Goal: Communication & Community: Answer question/provide support

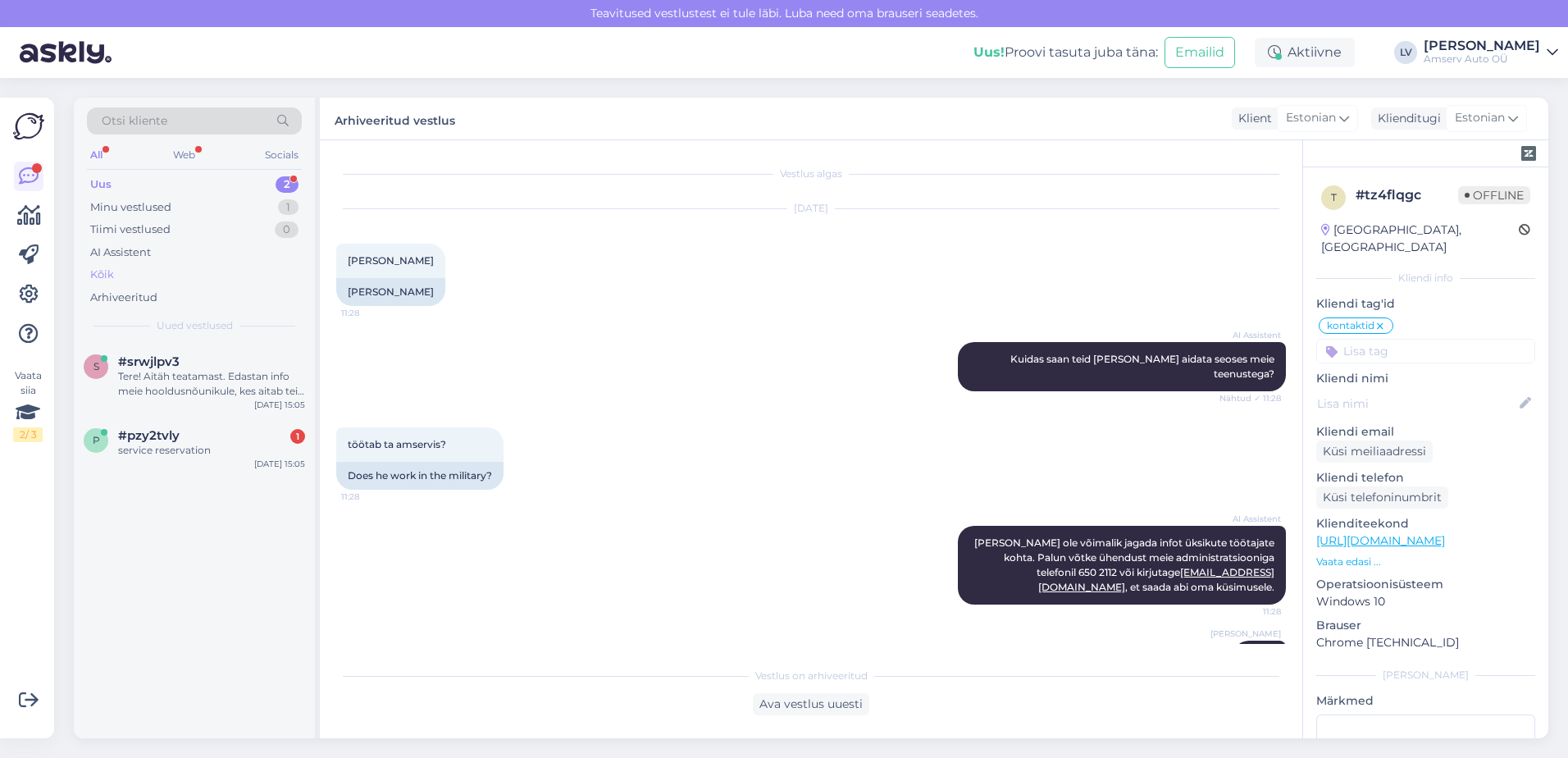
scroll to position [28, 0]
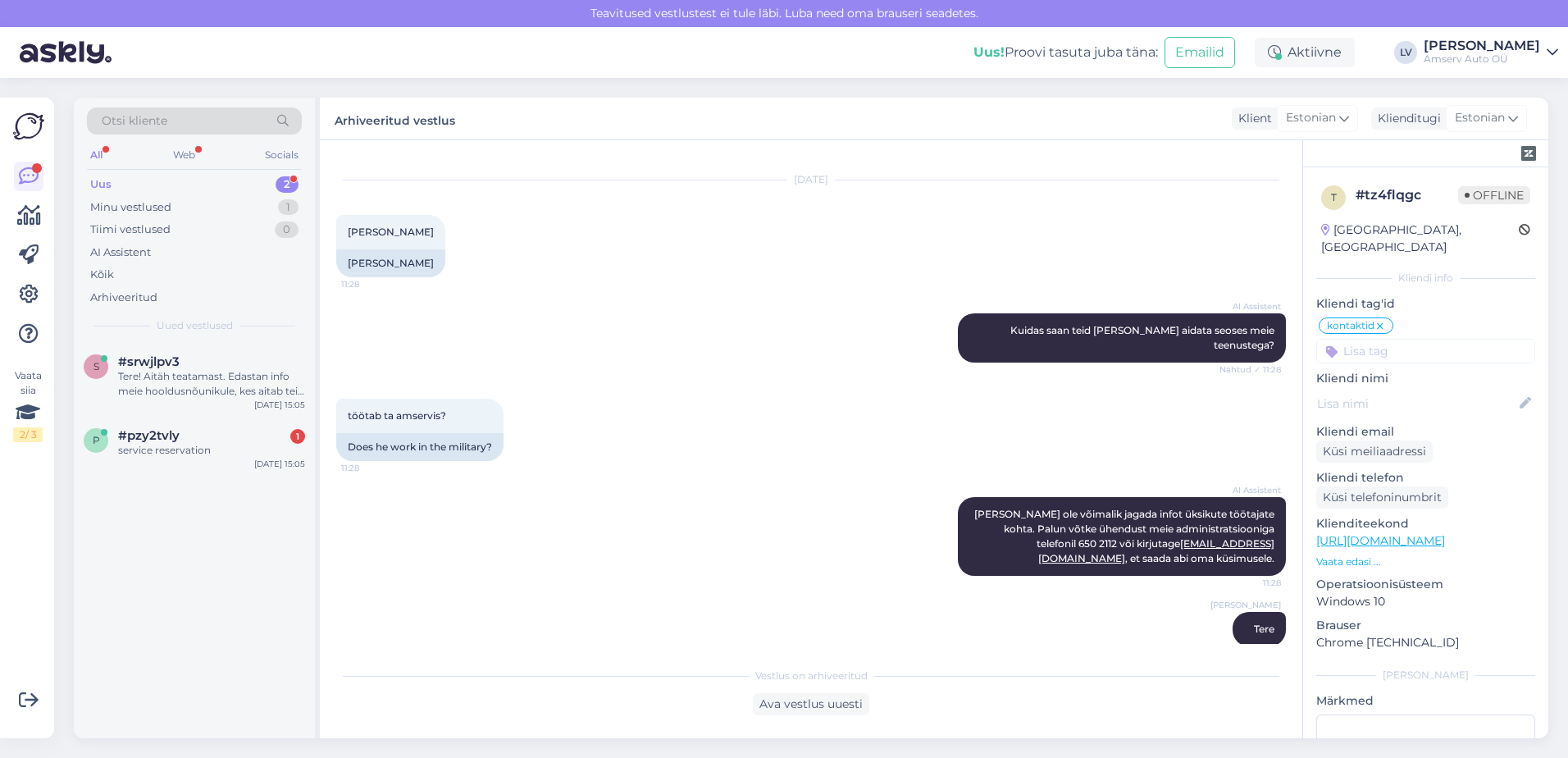
click at [209, 182] on div "Uus 2" at bounding box center [193, 184] width 214 height 23
click at [186, 365] on div "#pzy2tvly 1" at bounding box center [211, 362] width 187 height 15
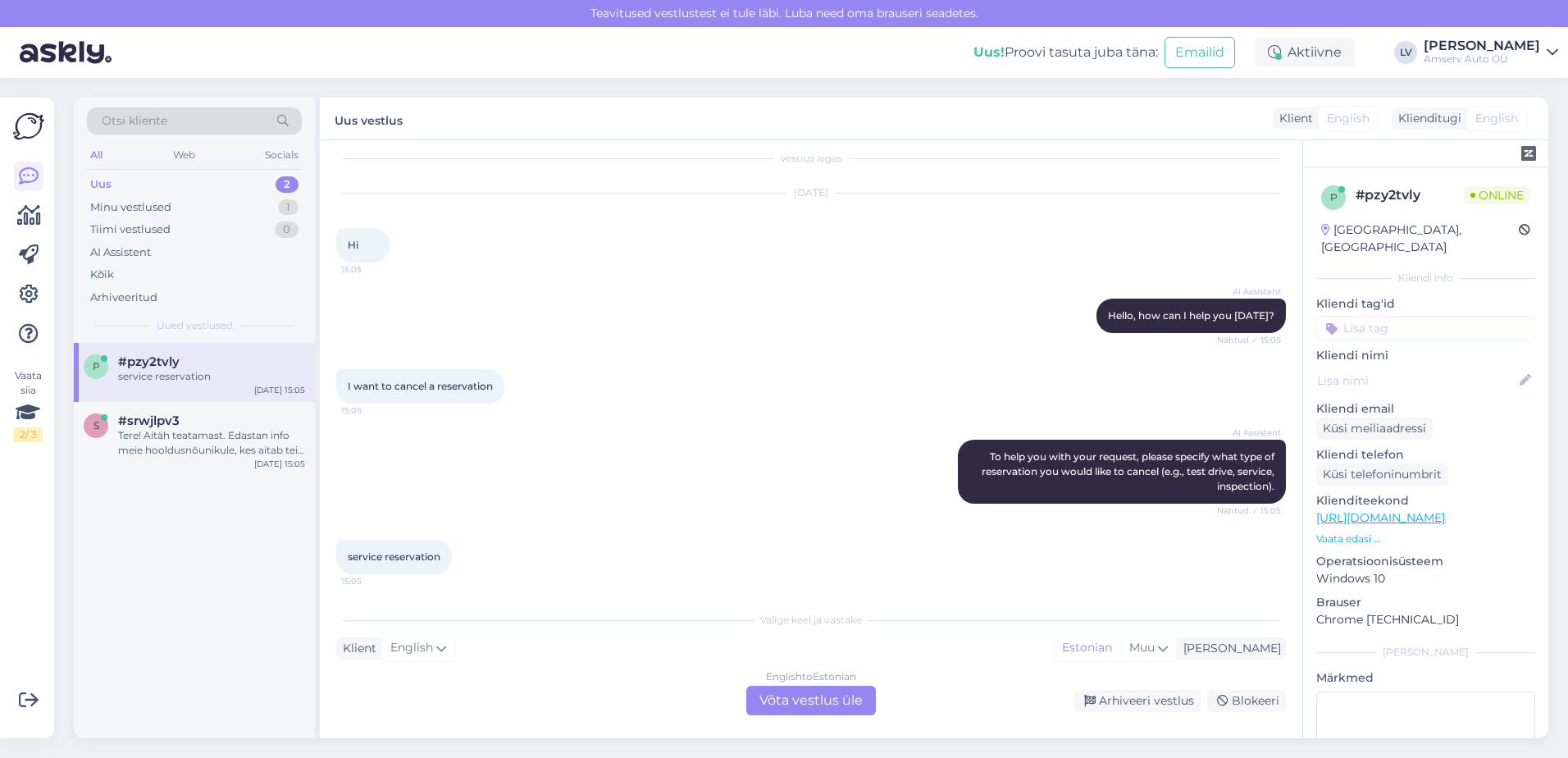
scroll to position [20, 0]
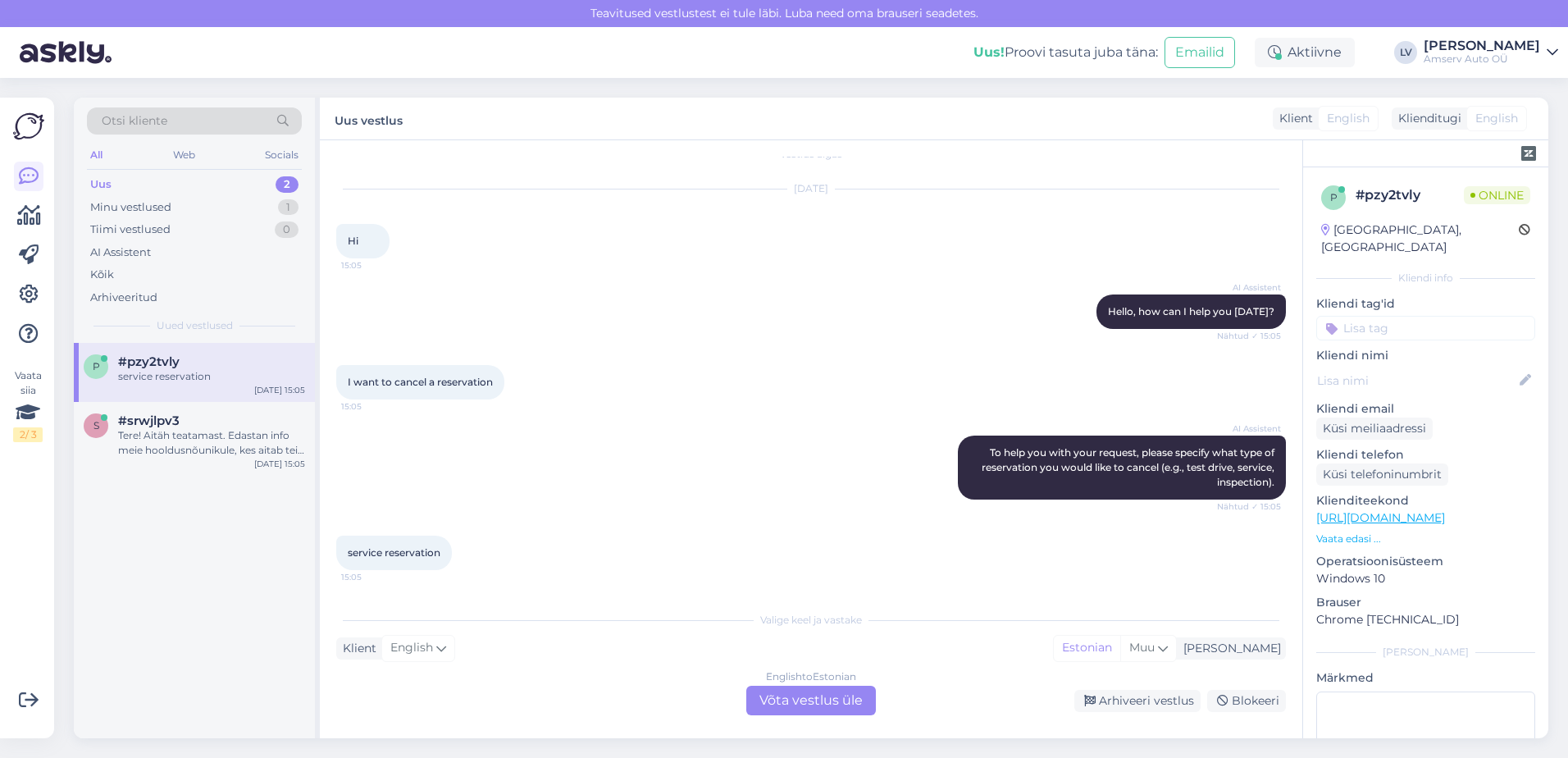
click at [801, 692] on div "English to Estonian Võta vestlus üle" at bounding box center [811, 700] width 130 height 29
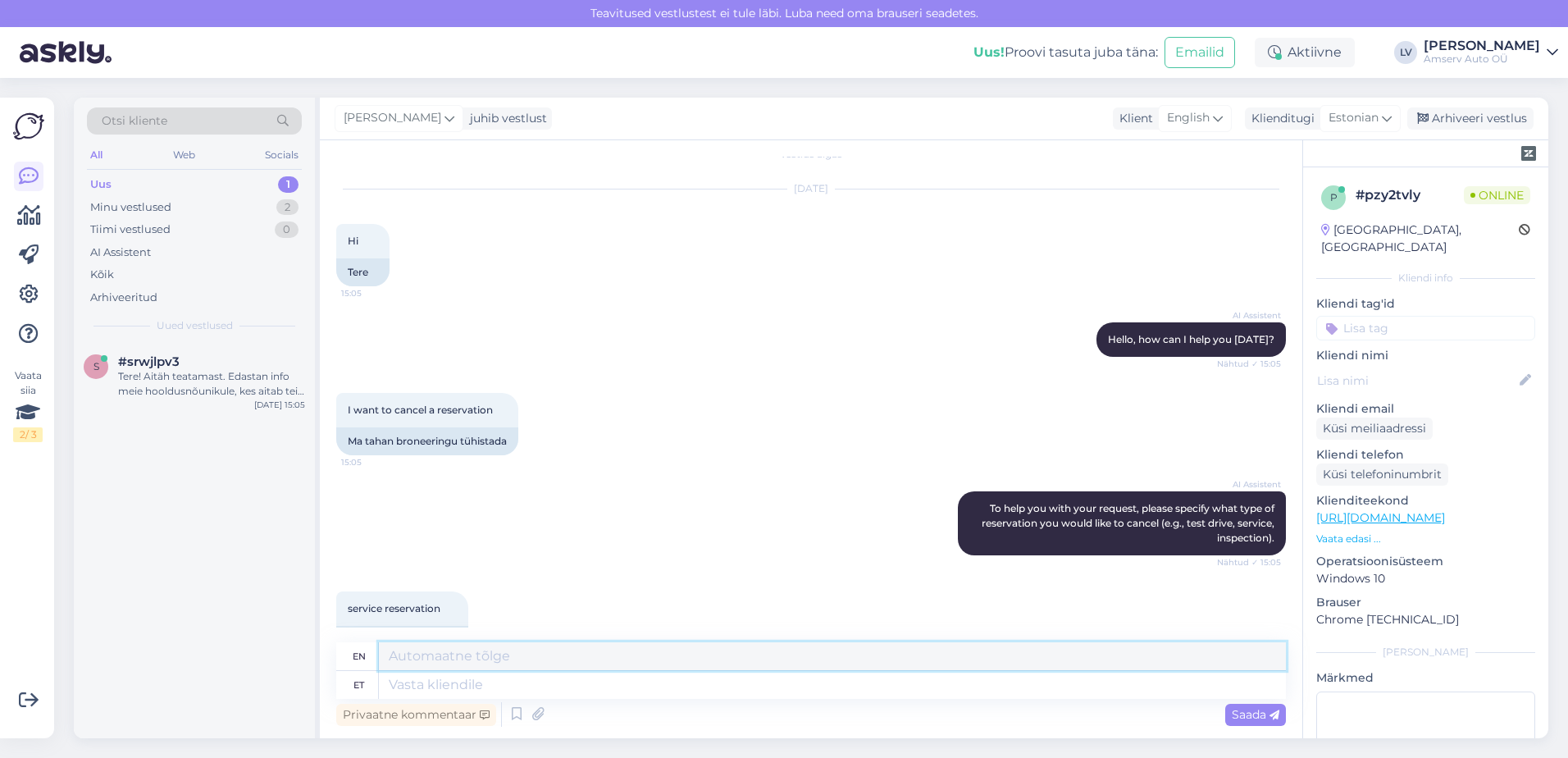
click at [568, 654] on textarea at bounding box center [832, 657] width 907 height 28
click at [690, 692] on textarea at bounding box center [832, 685] width 907 height 28
type textarea "Tere"
type textarea "Hello"
type textarea "Tere"
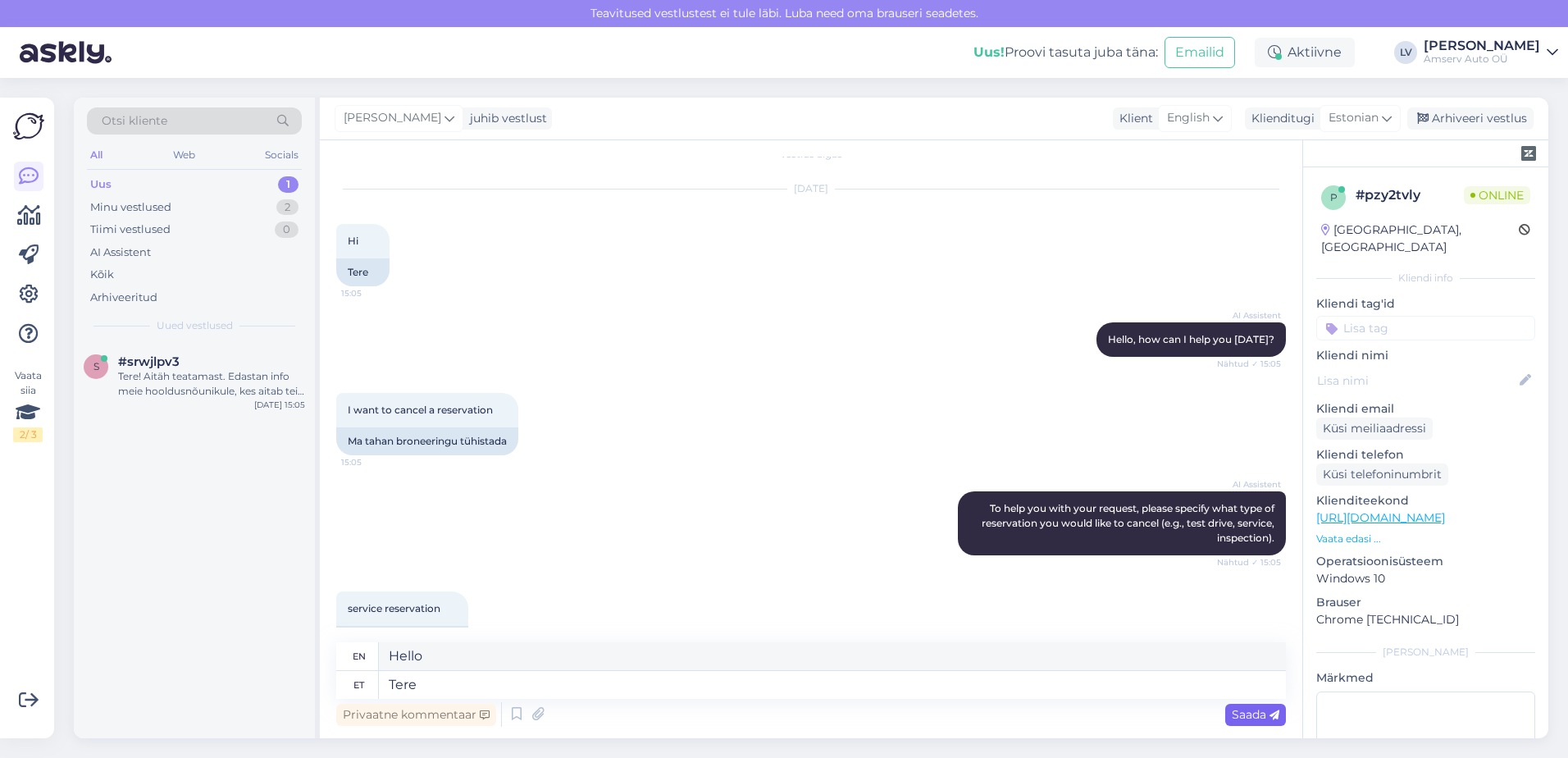
click at [1239, 709] on span "Saada" at bounding box center [1256, 715] width 47 height 15
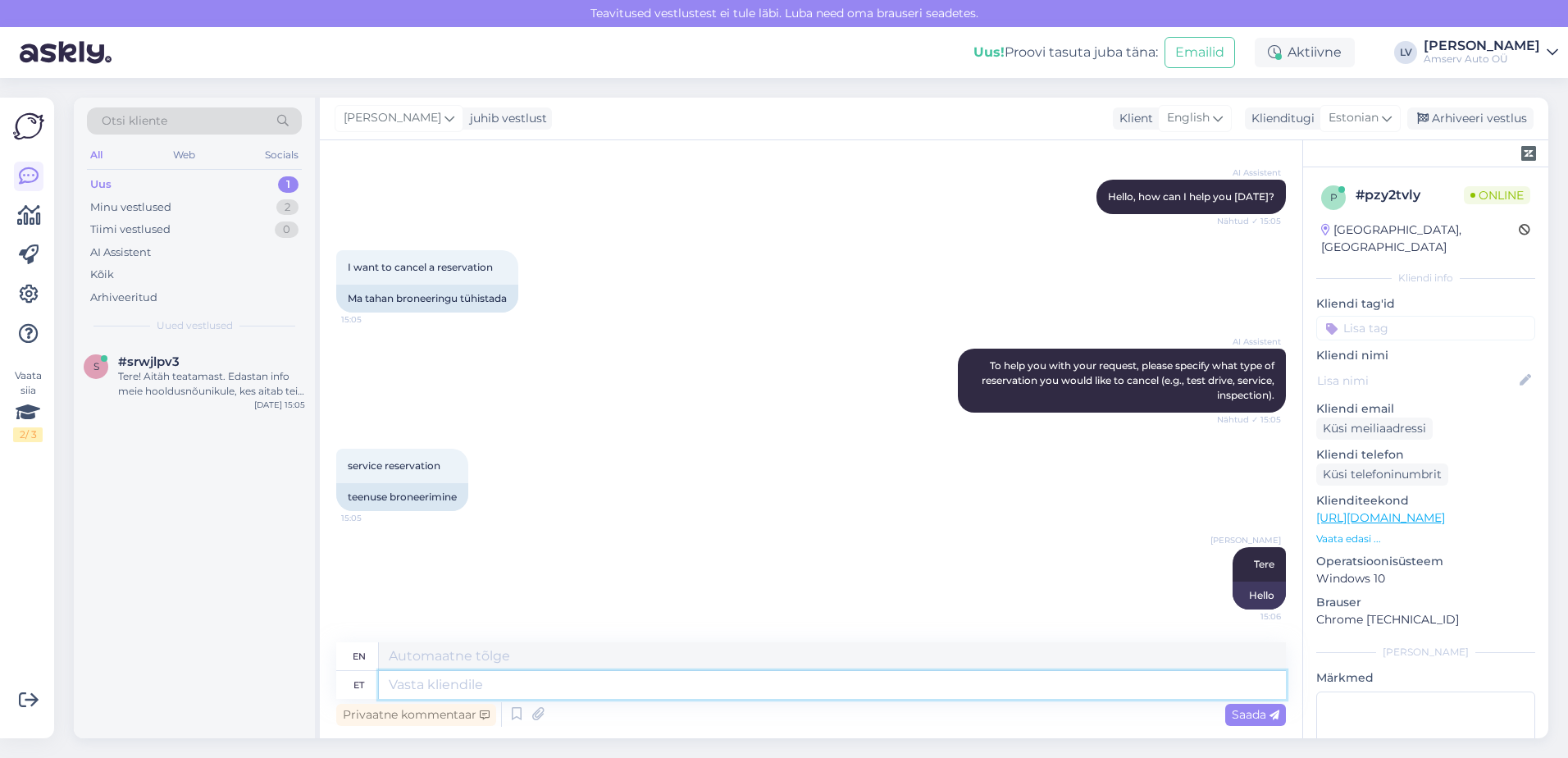
drag, startPoint x: 820, startPoint y: 684, endPoint x: 837, endPoint y: 664, distance: 26.2
click at [820, 683] on textarea at bounding box center [832, 685] width 907 height 28
type textarea "Kirjutage p"
type textarea "Write"
type textarea "Kirjutage palun s"
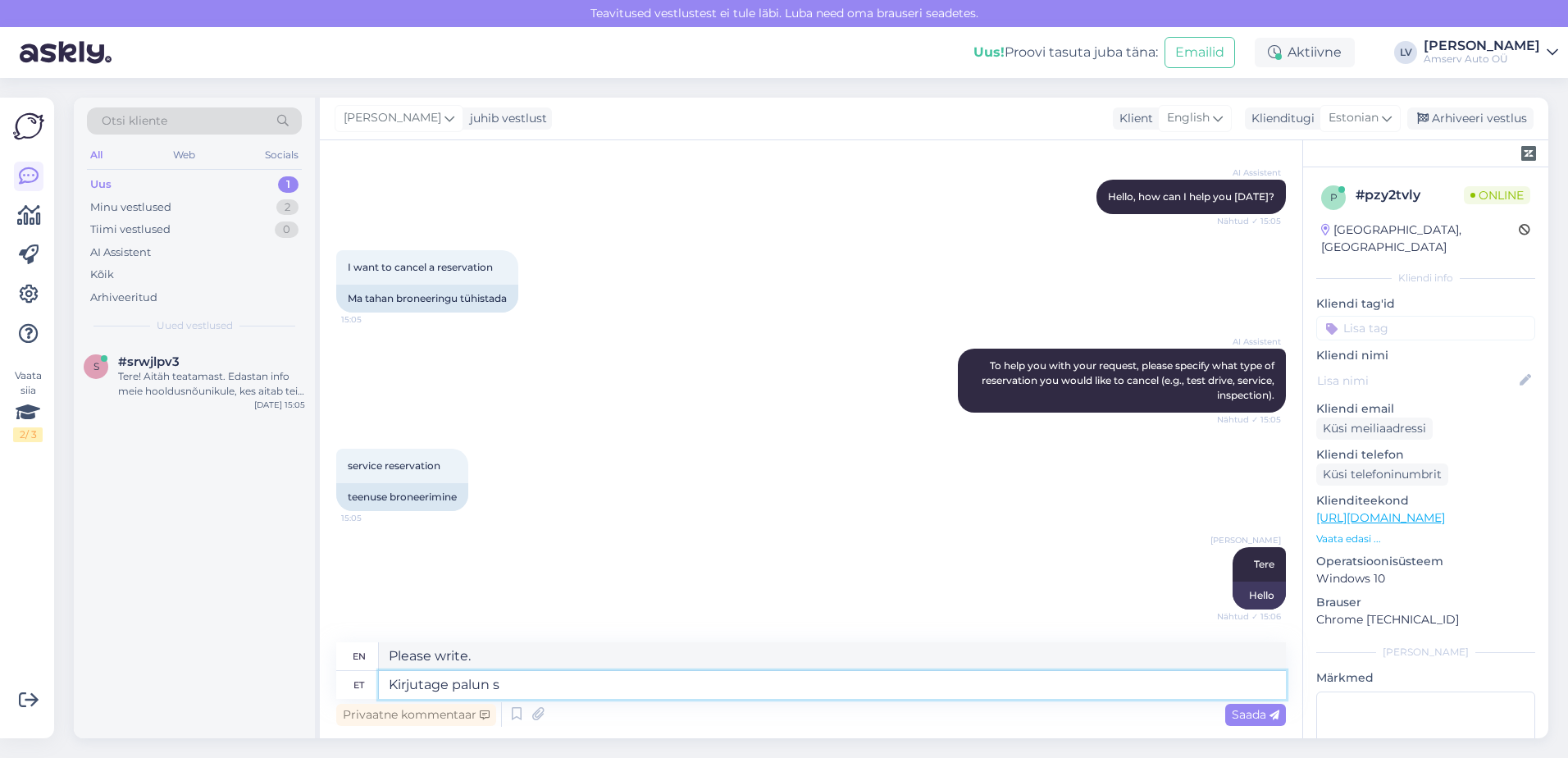
type textarea "Please write to"
type textarea "Kirjutage palun sõiduki r"
type textarea "Please write the vehicle"
type textarea "Kirjutage palun sõiduki reg. n"
type textarea "Please write the vehicle registration number."
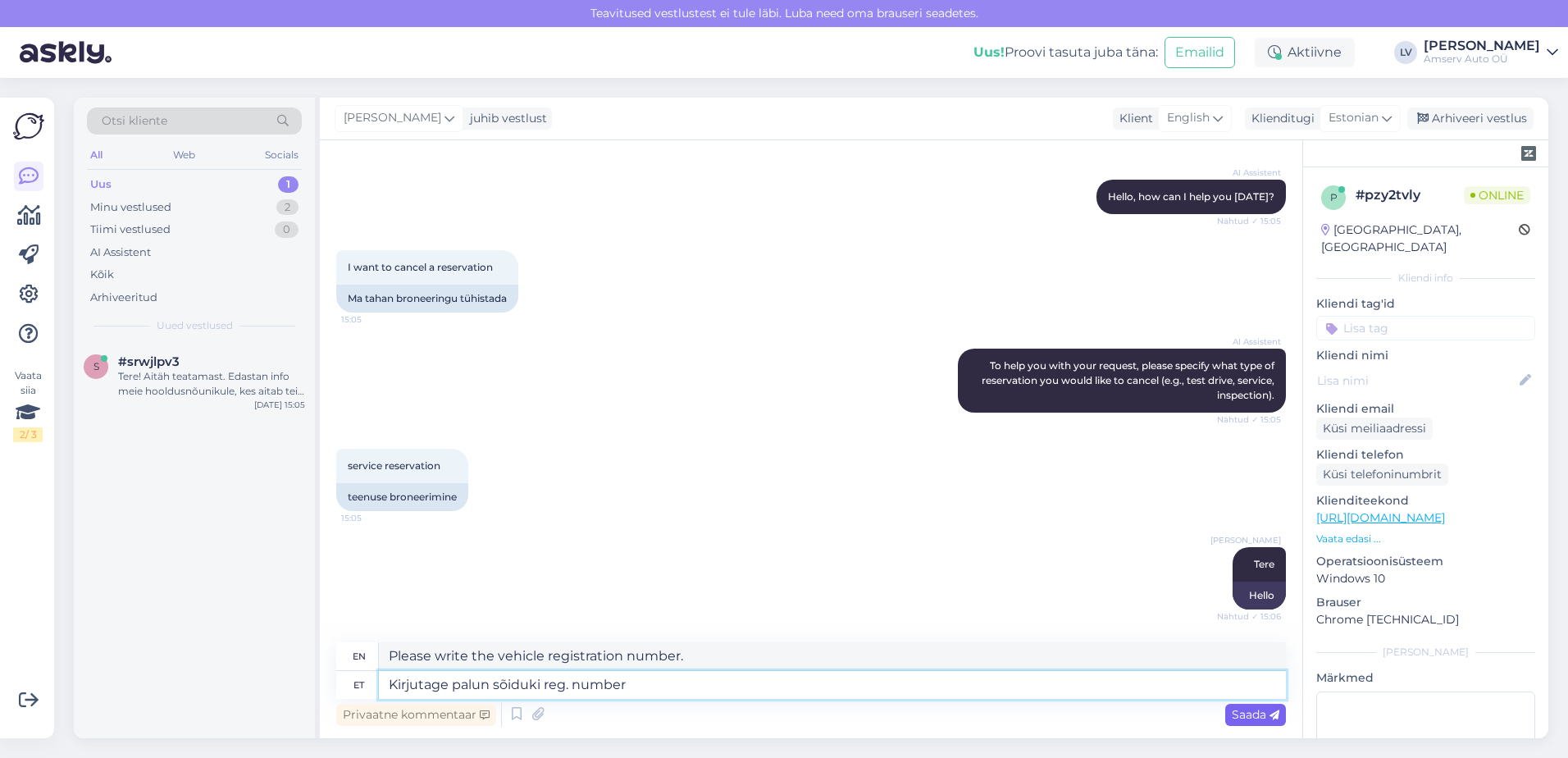
type textarea "Kirjutage palun sõiduki reg. number"
click at [1259, 714] on span "Saada" at bounding box center [1256, 715] width 47 height 15
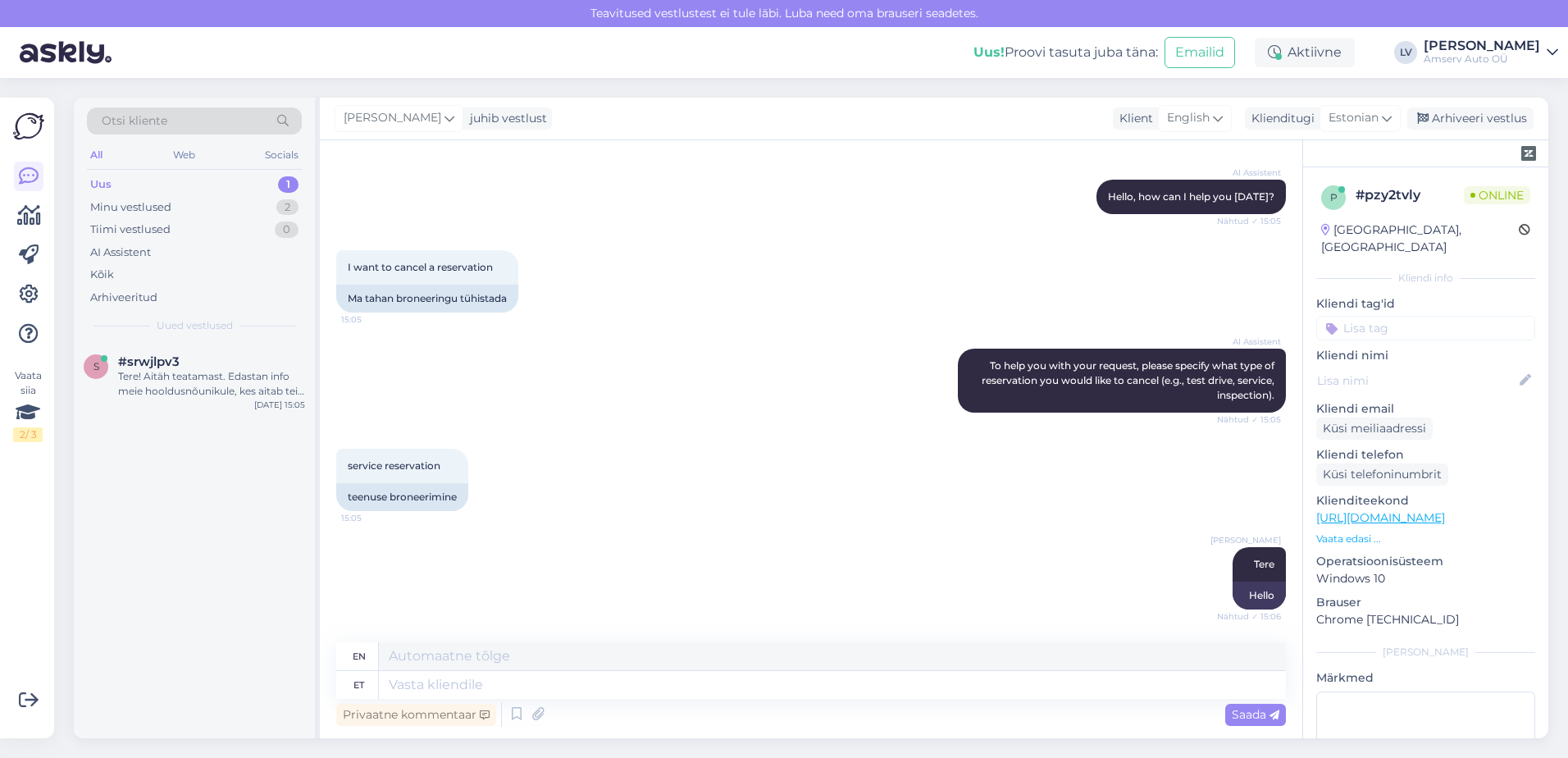
scroll to position [261, 0]
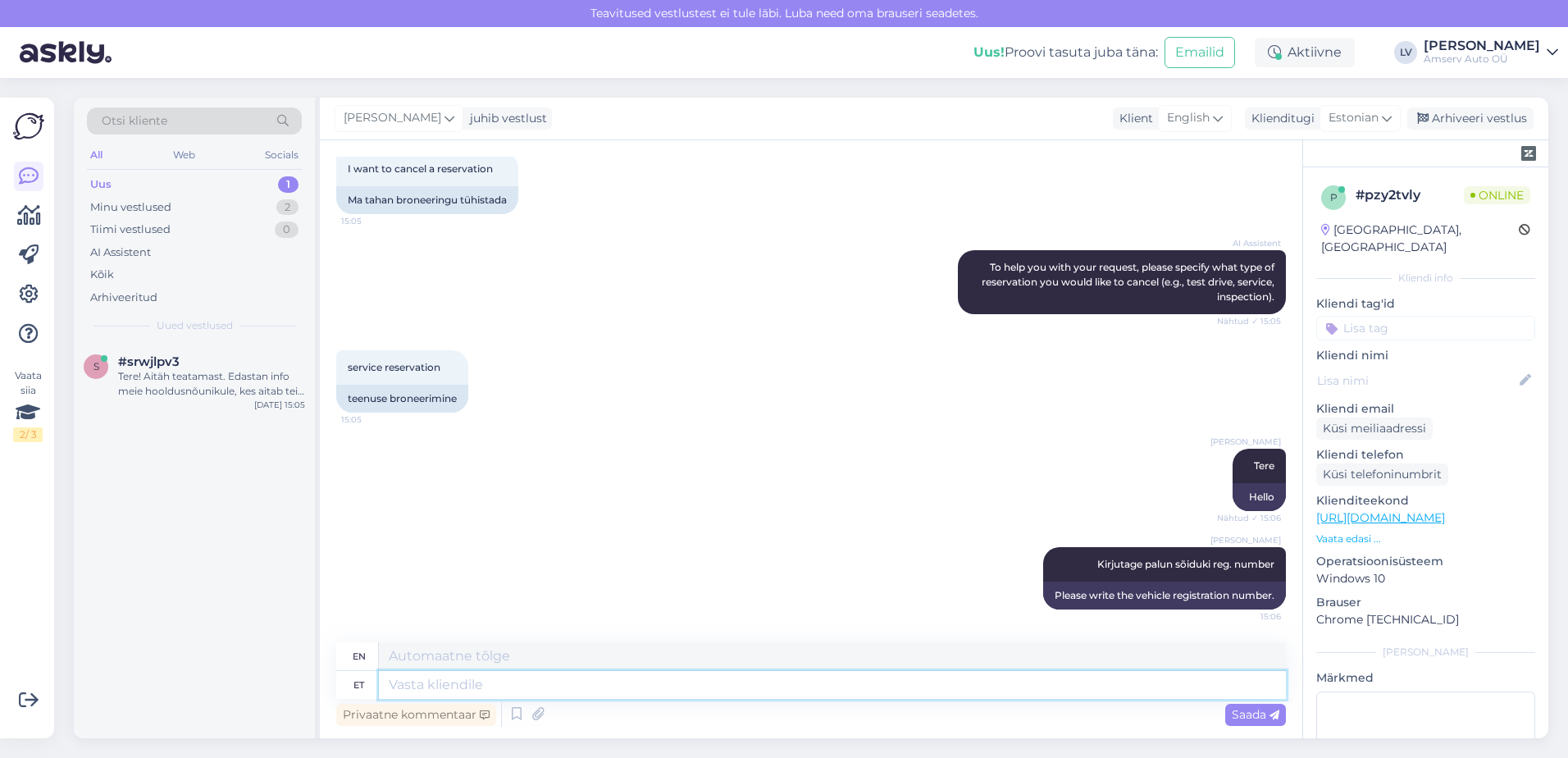
click at [910, 687] on textarea at bounding box center [832, 685] width 907 height 28
type textarea "Kas"
type textarea "Is"
type textarea "Kas Tallinna"
type textarea "Is [GEOGRAPHIC_DATA]"
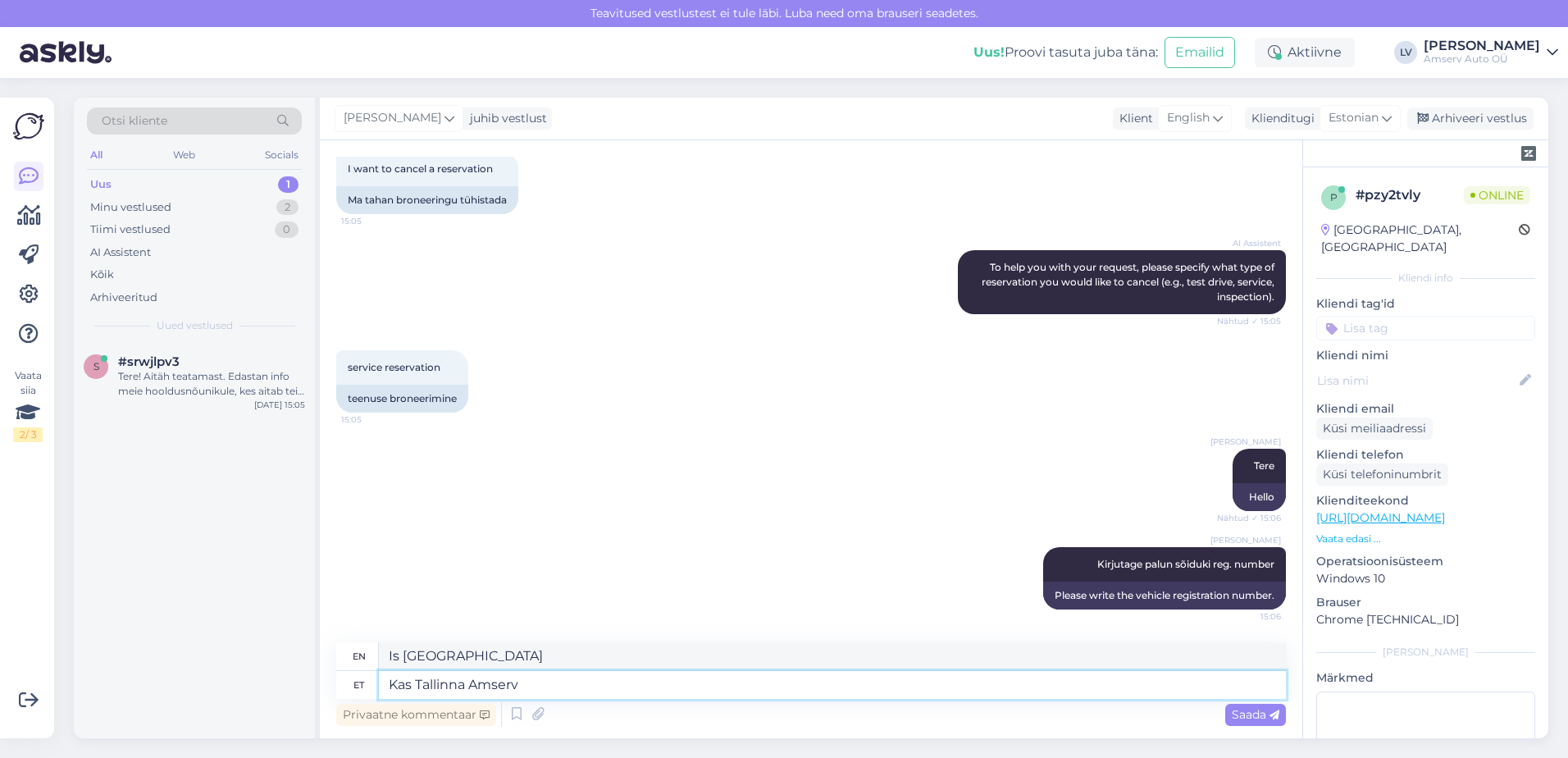
type textarea "Kas Tallinna Amserv?"
type textarea "Is it Tallinn Amserv?"
type textarea "Kas Tallinna Amserv?"
click at [1253, 705] on div "Saada" at bounding box center [1256, 715] width 60 height 22
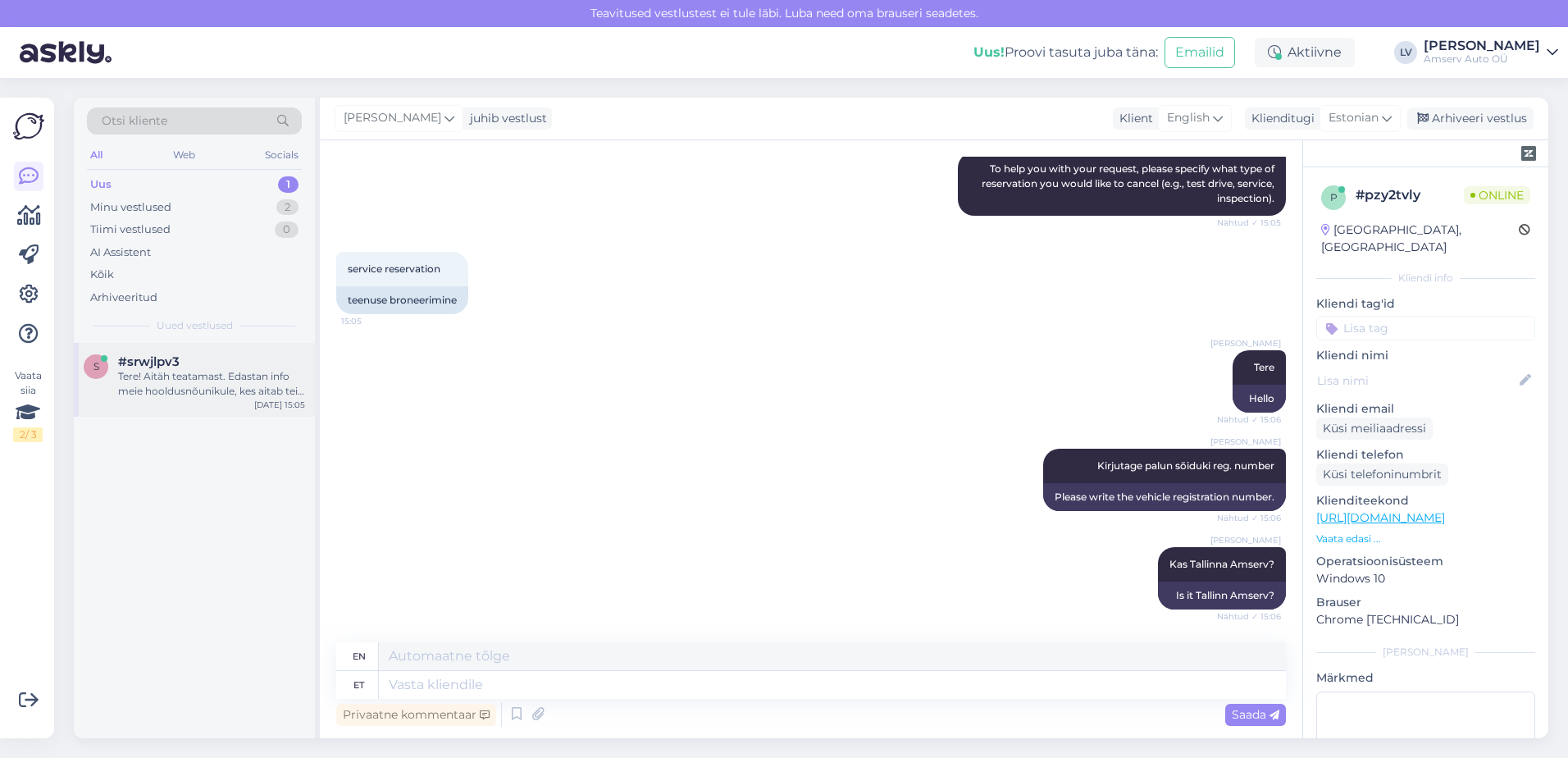
click at [200, 379] on div "Tere! Aitäh teatamast. Edastan info meie hooldusnõunikule, kes aitab teid edasp…" at bounding box center [211, 384] width 187 height 29
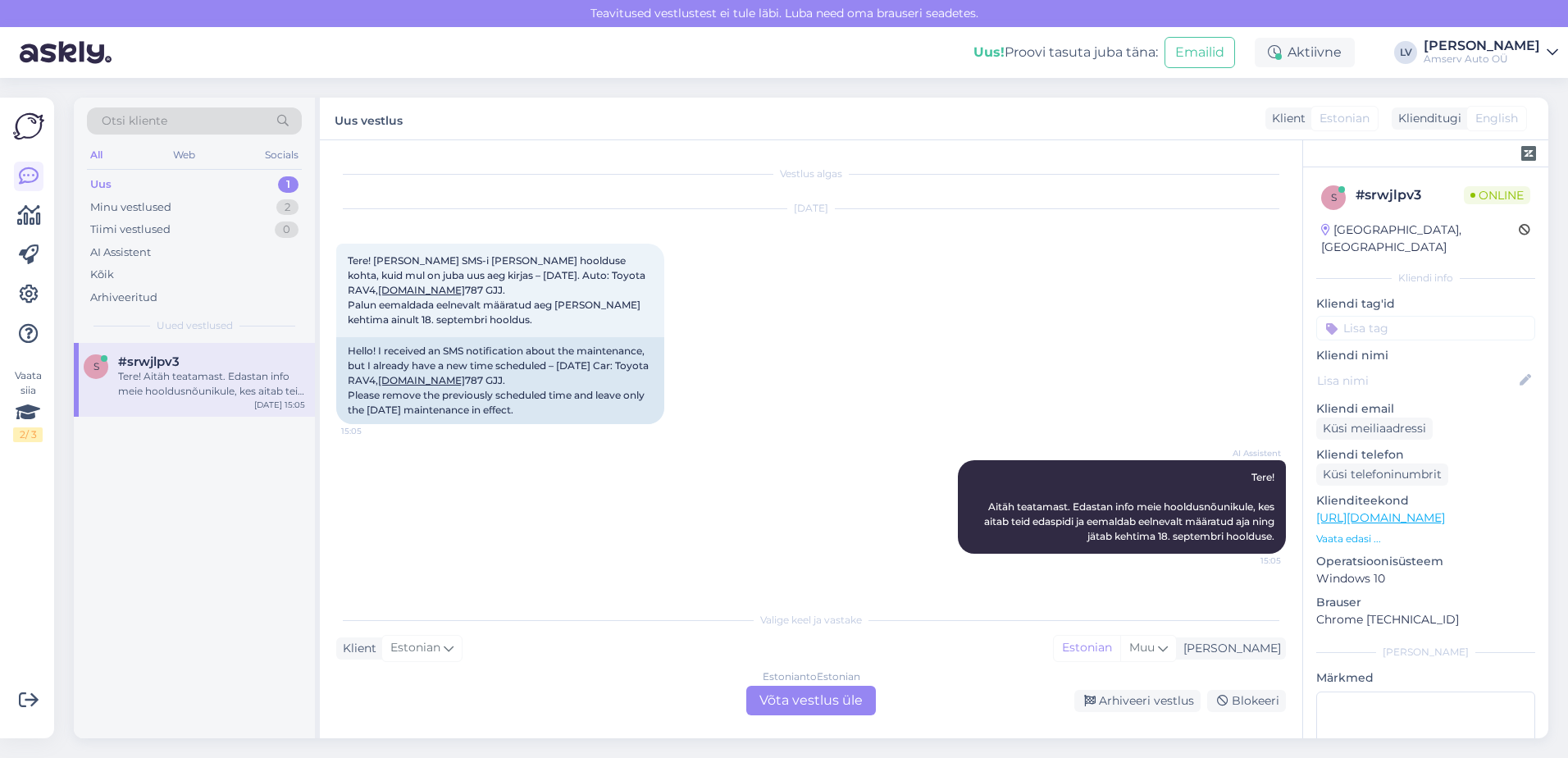
click at [818, 690] on div "Estonian to Estonian Võta vestlus üle" at bounding box center [811, 700] width 130 height 29
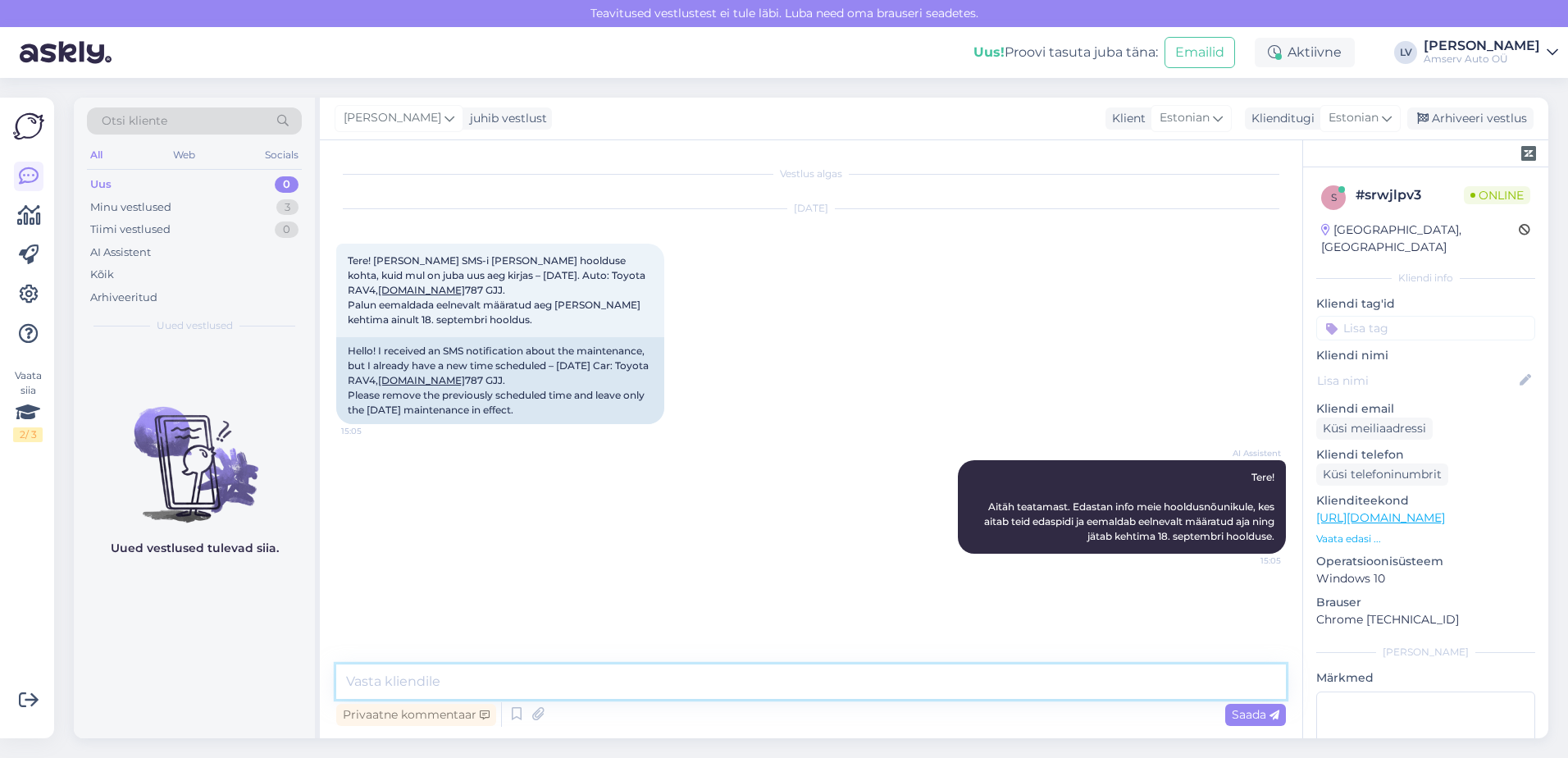
click at [596, 679] on textarea at bounding box center [810, 682] width 950 height 35
type textarea "Tere"
click at [533, 660] on div "Vestlus algas [DATE] Tere! [PERSON_NAME] SMS-i [PERSON_NAME] hoolduse kohta, ku…" at bounding box center [810, 439] width 983 height 598
type textarea "üks hetk, ma kontrollin"
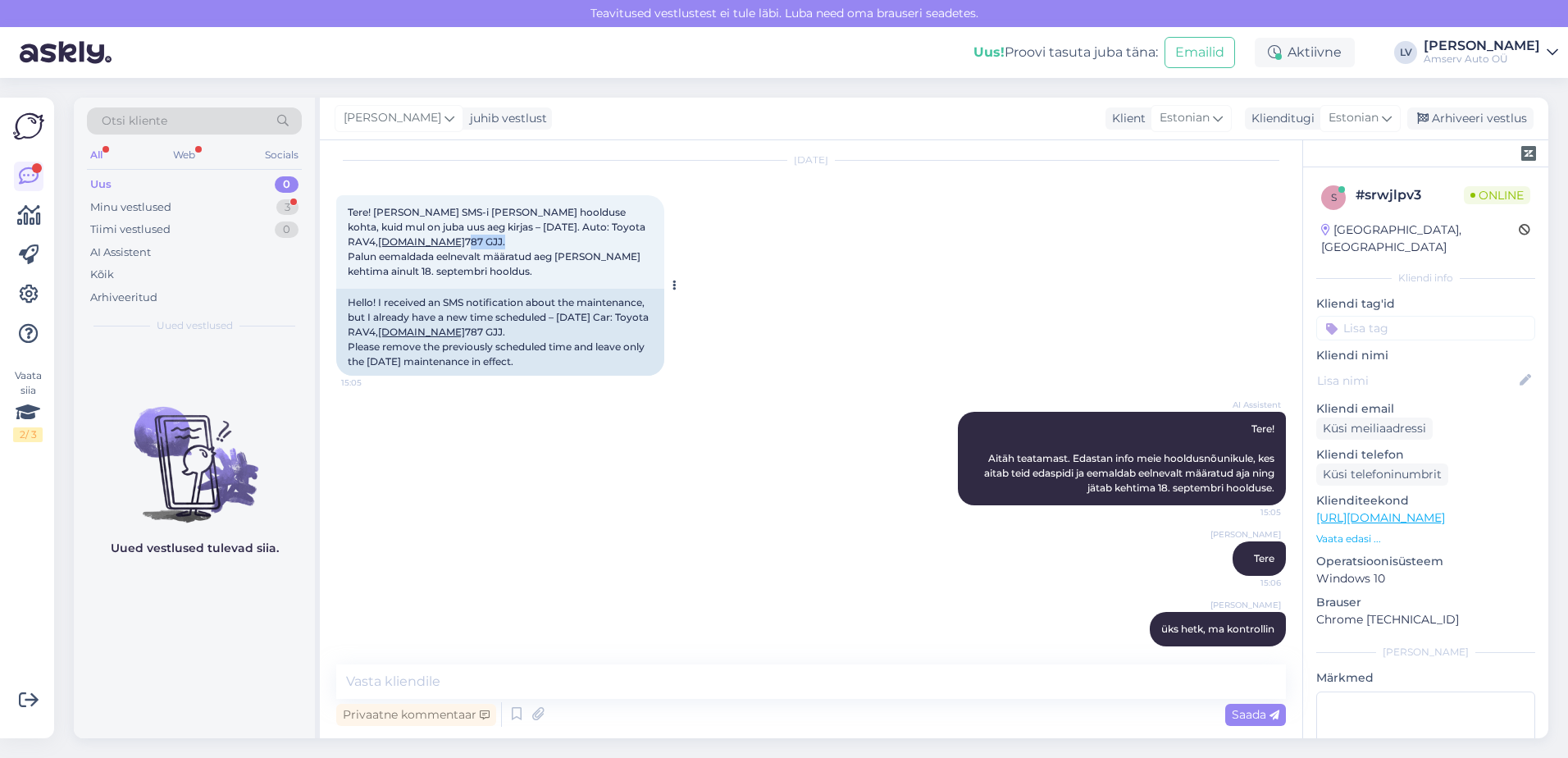
drag, startPoint x: 646, startPoint y: 223, endPoint x: 610, endPoint y: 225, distance: 36.1
click at [610, 225] on span "Tere! [PERSON_NAME] SMS-i [PERSON_NAME] hoolduse kohta, kuid mul on juba uus ae…" at bounding box center [497, 242] width 300 height 71
copy span "787 GJJ"
drag, startPoint x: 553, startPoint y: 709, endPoint x: 563, endPoint y: 699, distance: 14.1
click at [554, 709] on div "Privaatne kommentaar Saada" at bounding box center [810, 715] width 950 height 31
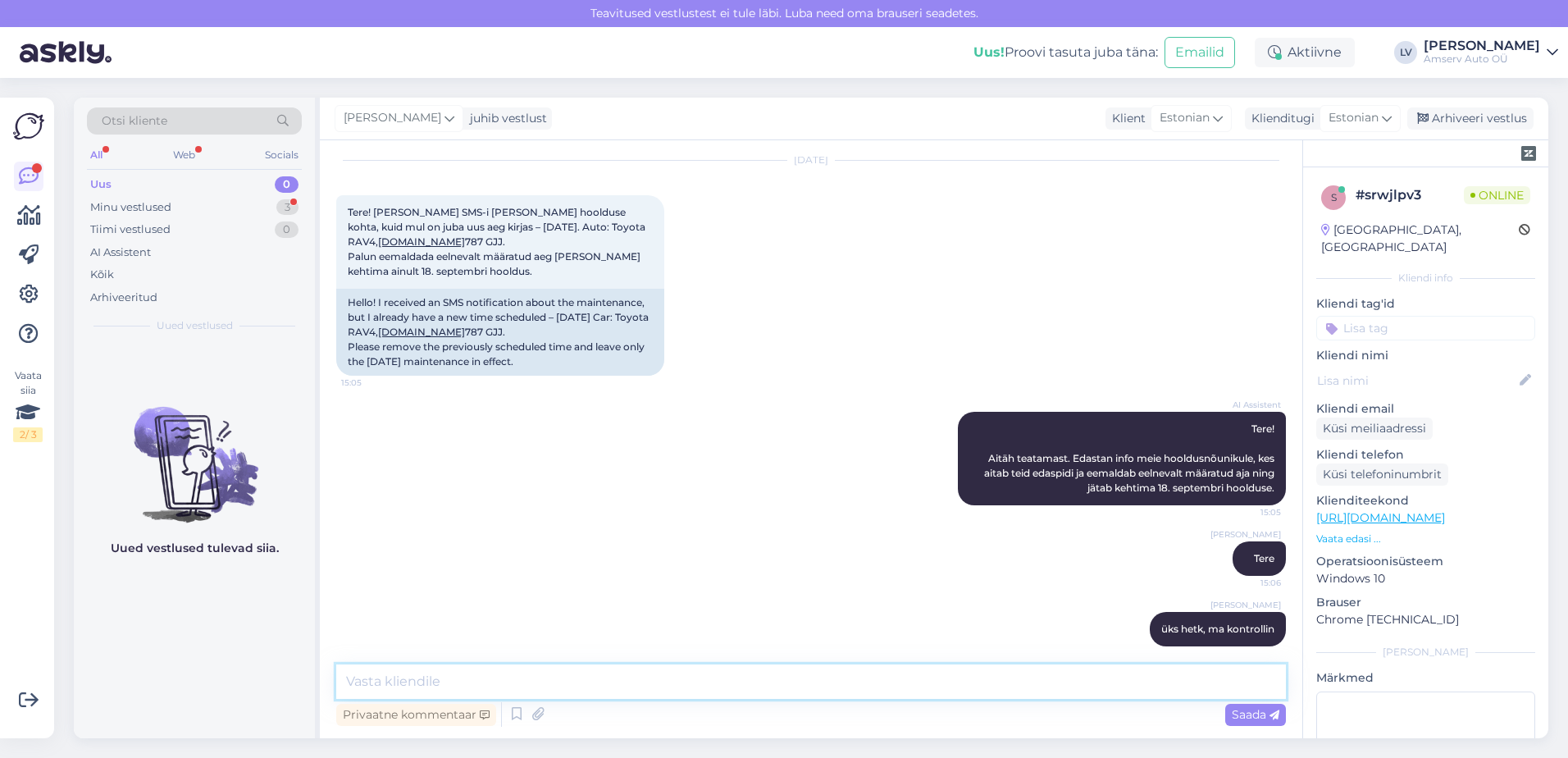
click at [570, 690] on textarea at bounding box center [810, 682] width 950 height 35
type textarea "Jääme Teid ootama [DATE][PERSON_NAME] 09:15"
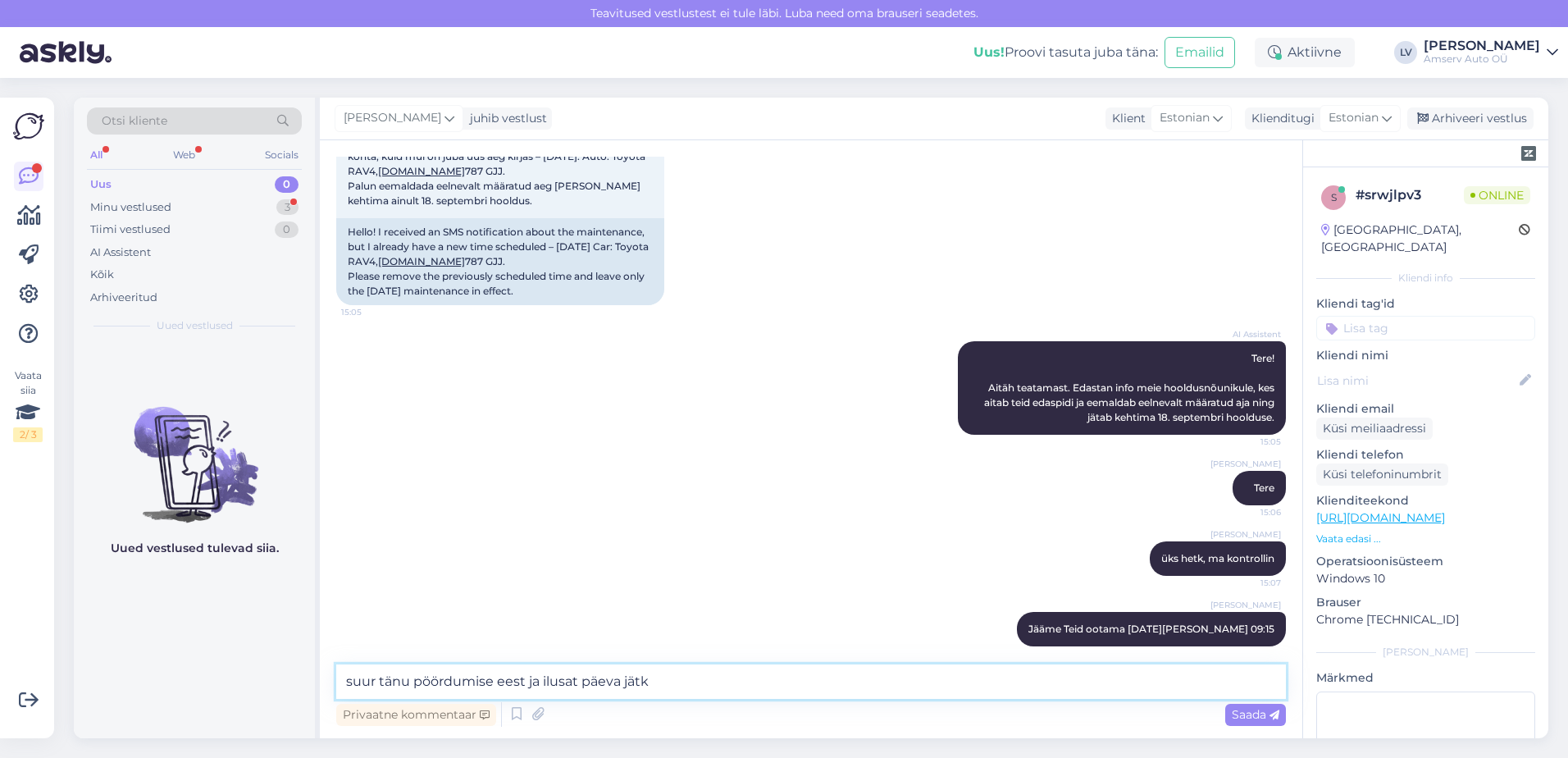
type textarea "suur tänu pöördumise eest ja ilusat päeva jätku"
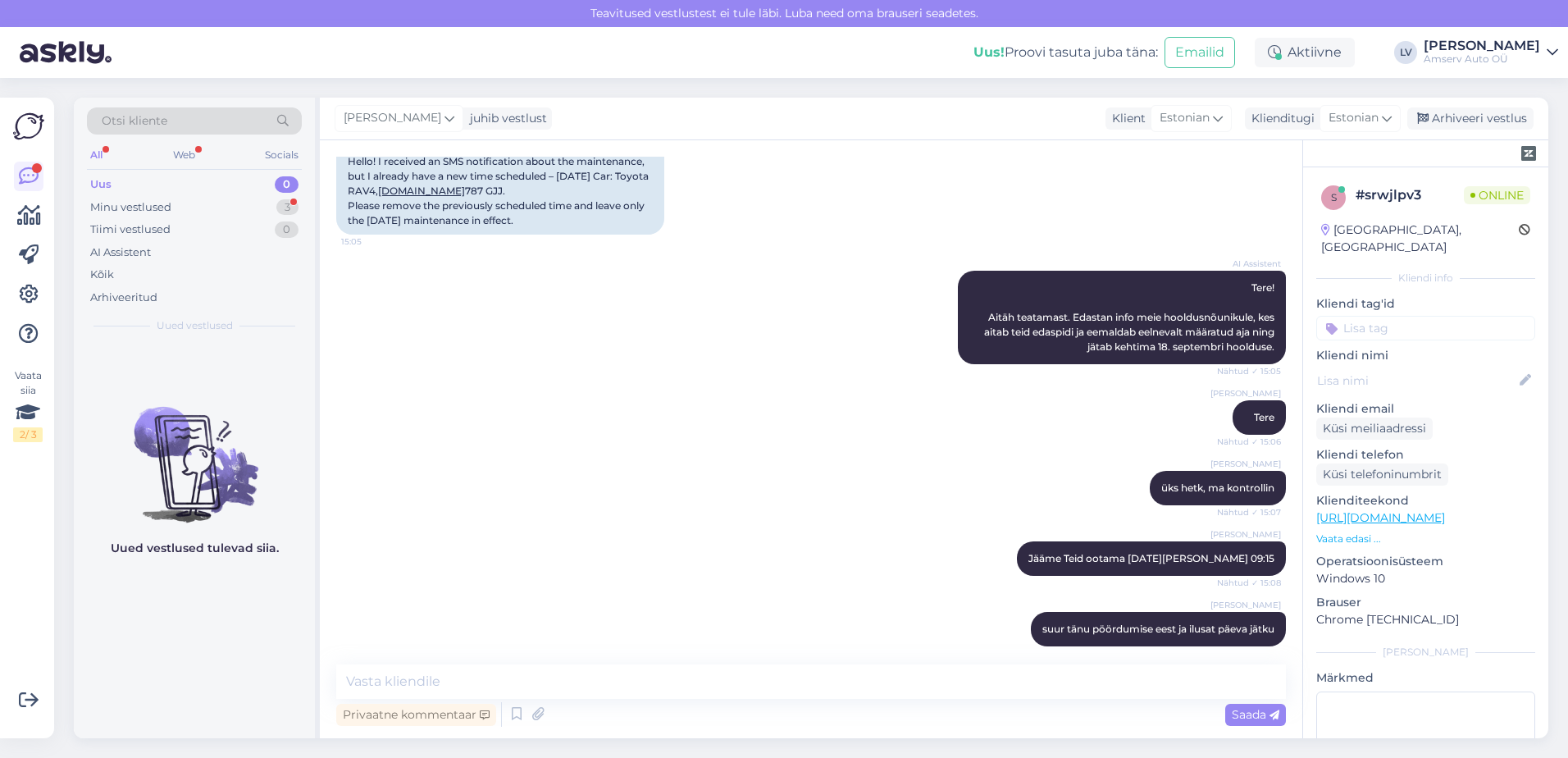
scroll to position [260, 0]
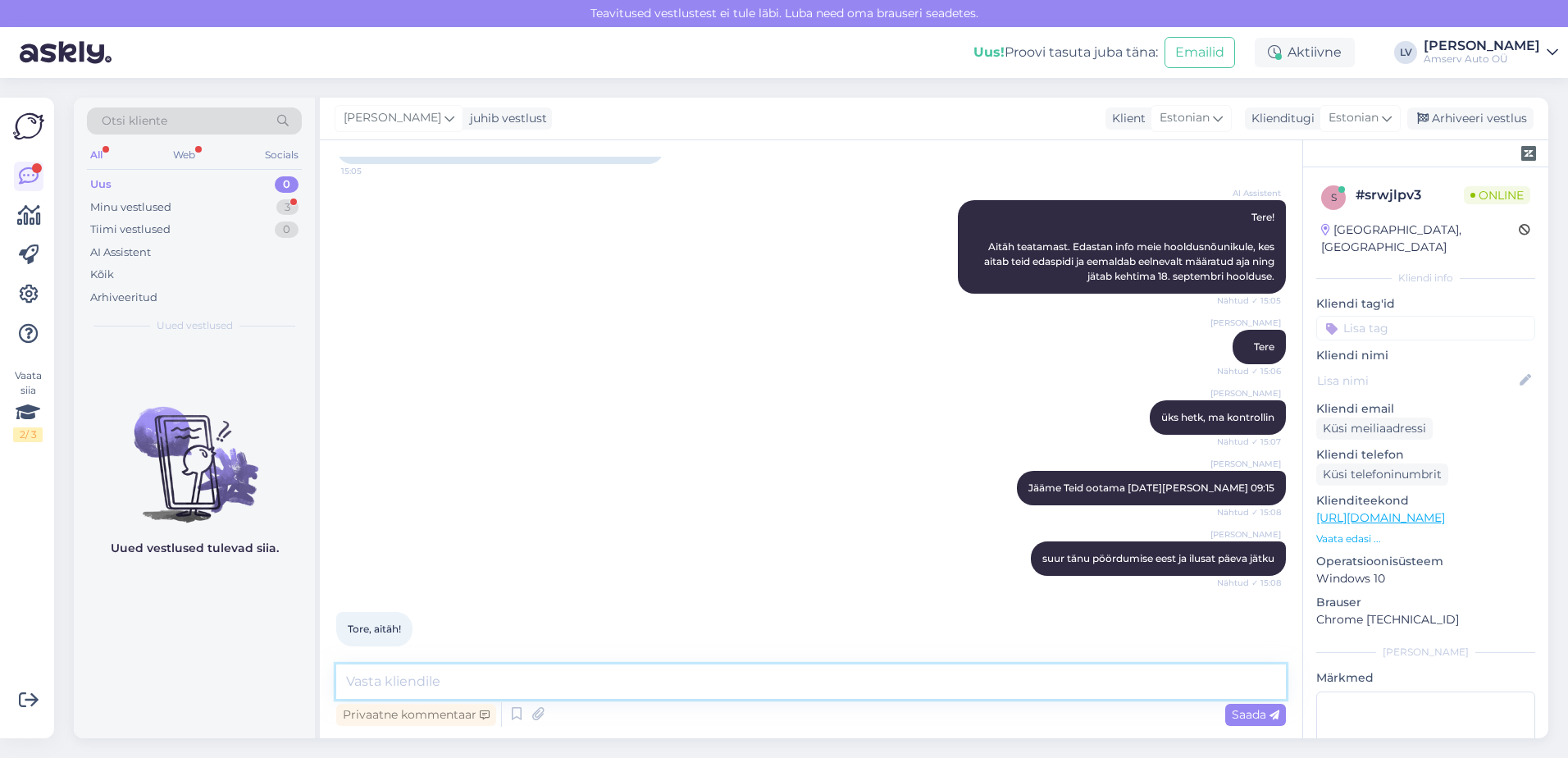
click at [399, 683] on textarea at bounding box center [810, 682] width 950 height 35
drag, startPoint x: 527, startPoint y: 226, endPoint x: 576, endPoint y: 231, distance: 49.3
click at [527, 226] on div "AI Assistent Tere! Aitäh teatamast. Edastan info meie hooldusnõunikule, kes ait…" at bounding box center [810, 247] width 950 height 130
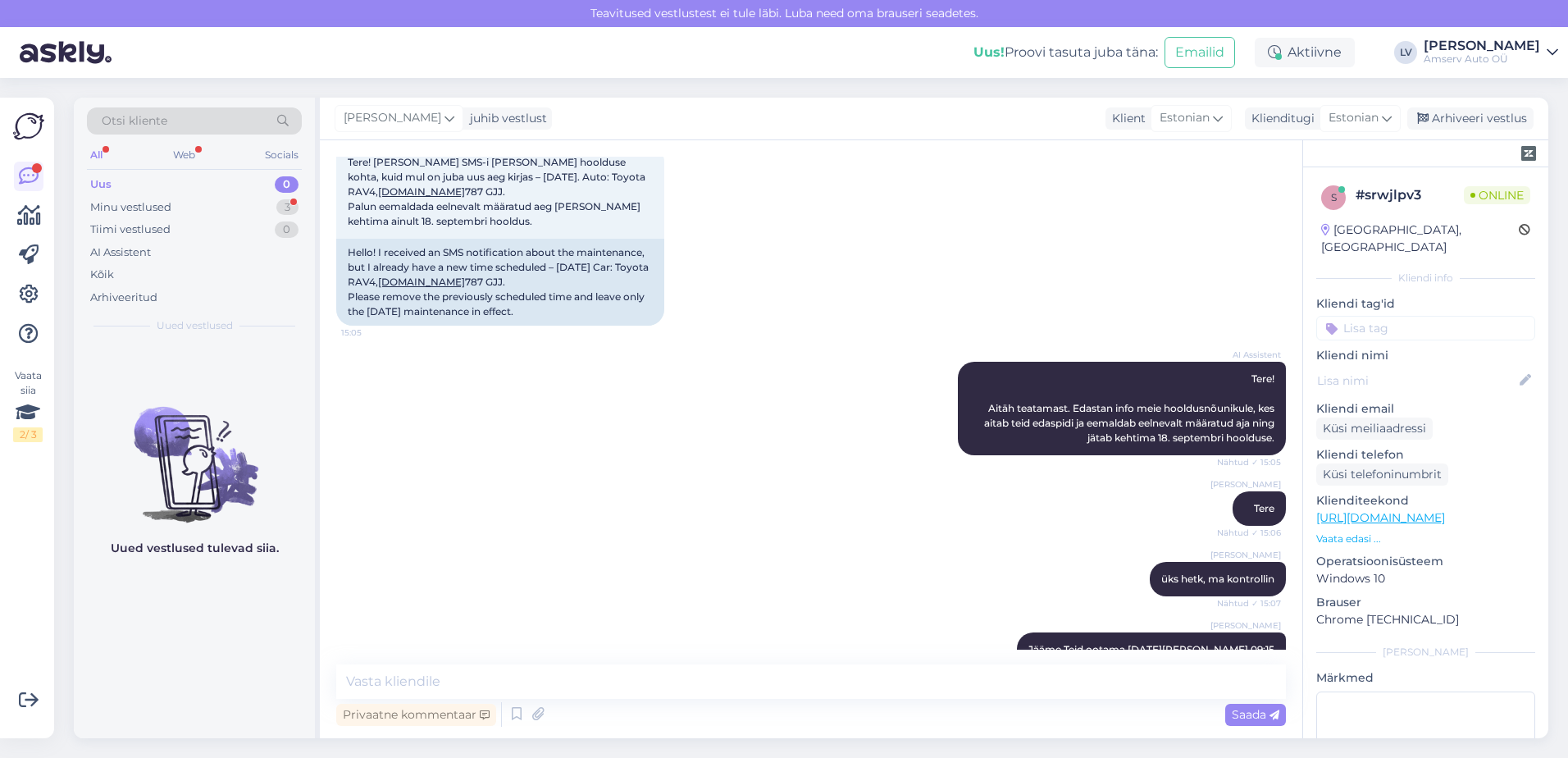
scroll to position [0, 0]
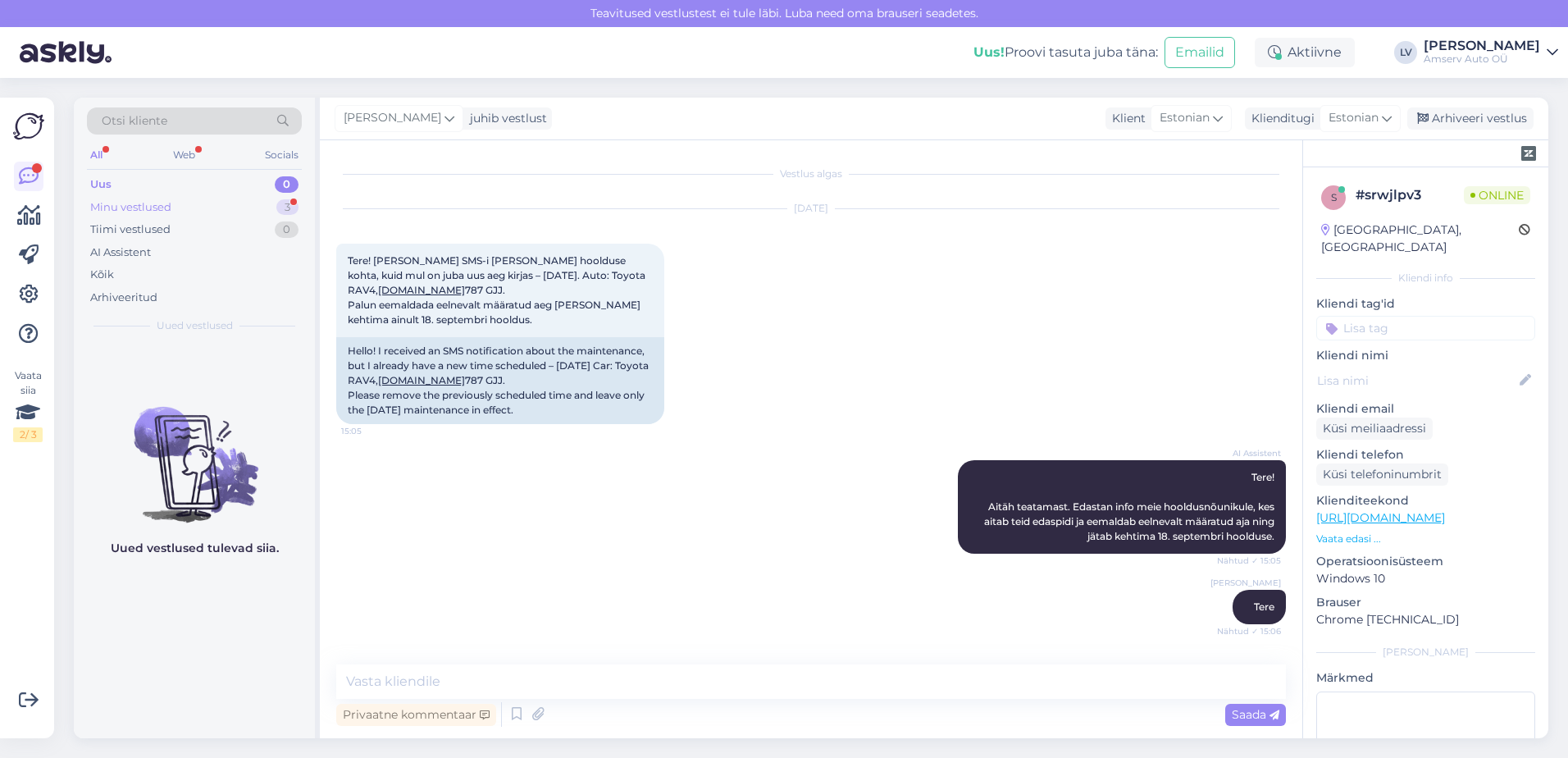
click at [177, 199] on div "Minu vestlused 3" at bounding box center [193, 207] width 214 height 23
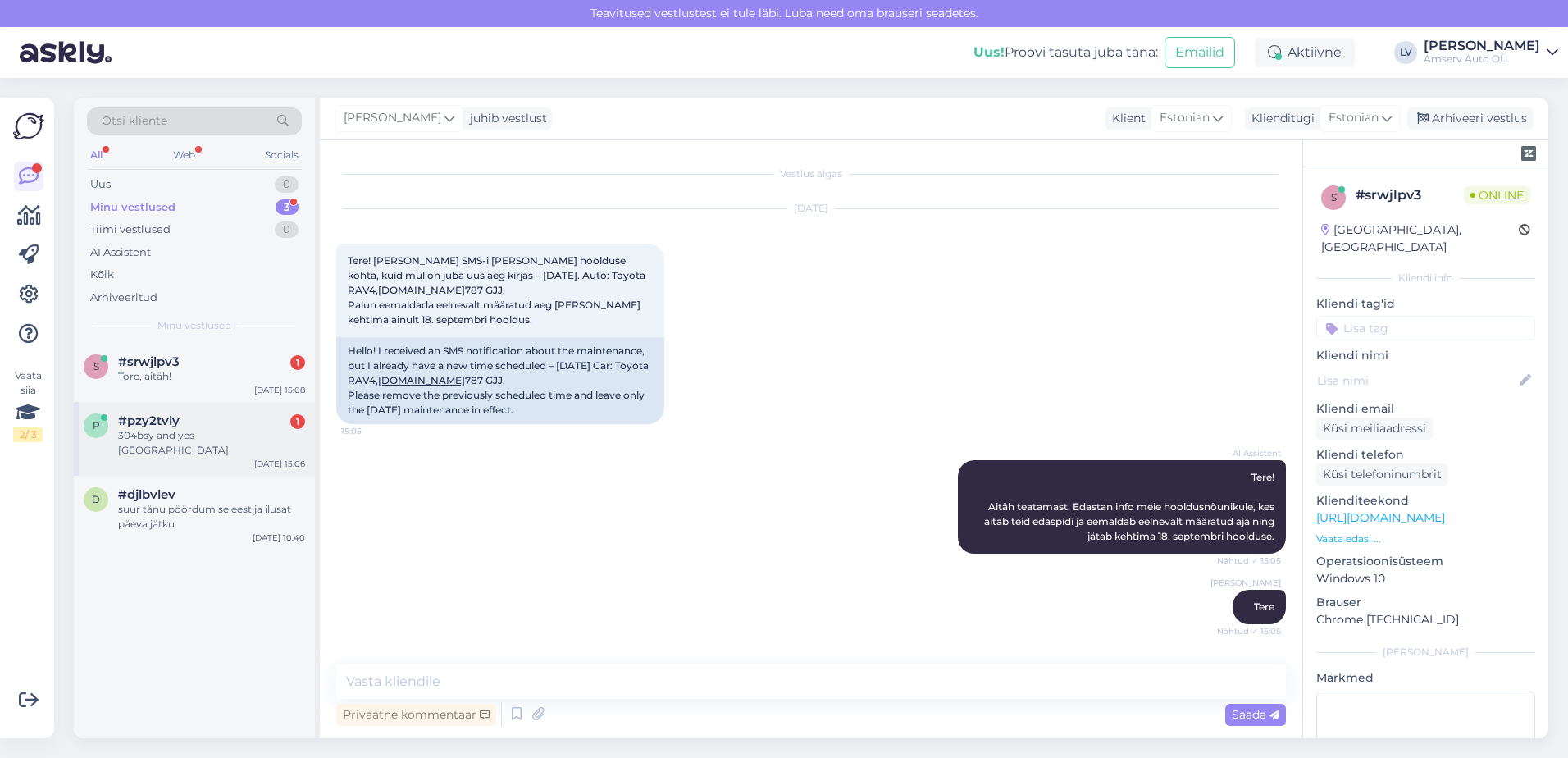
click at [189, 434] on div "304bsy and yes [GEOGRAPHIC_DATA]" at bounding box center [211, 443] width 187 height 29
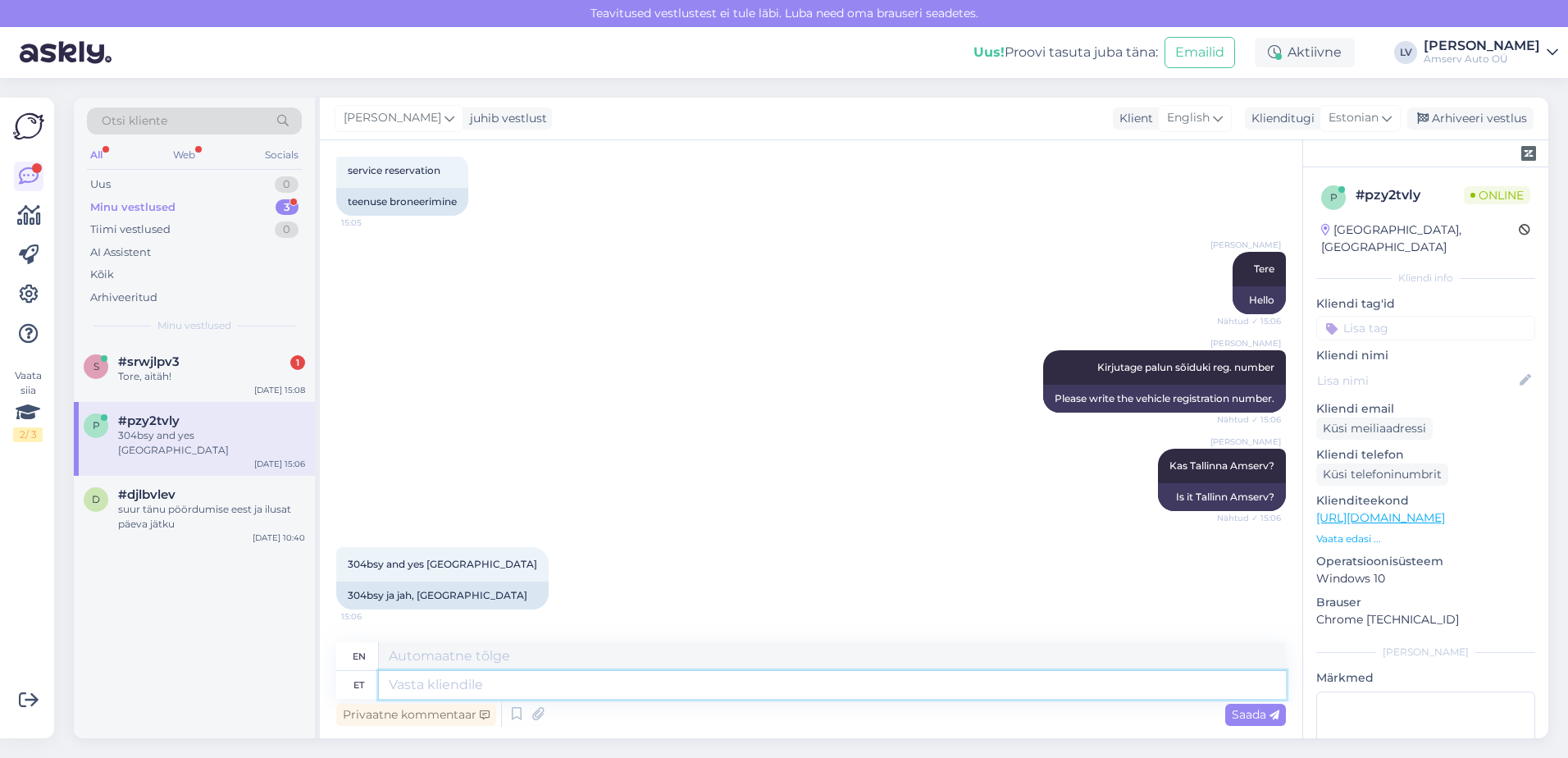
click at [482, 683] on textarea at bounding box center [832, 685] width 907 height 28
type textarea "thankt"
type textarea "thank you"
type textarea "thank you, m"
type textarea "thank you,"
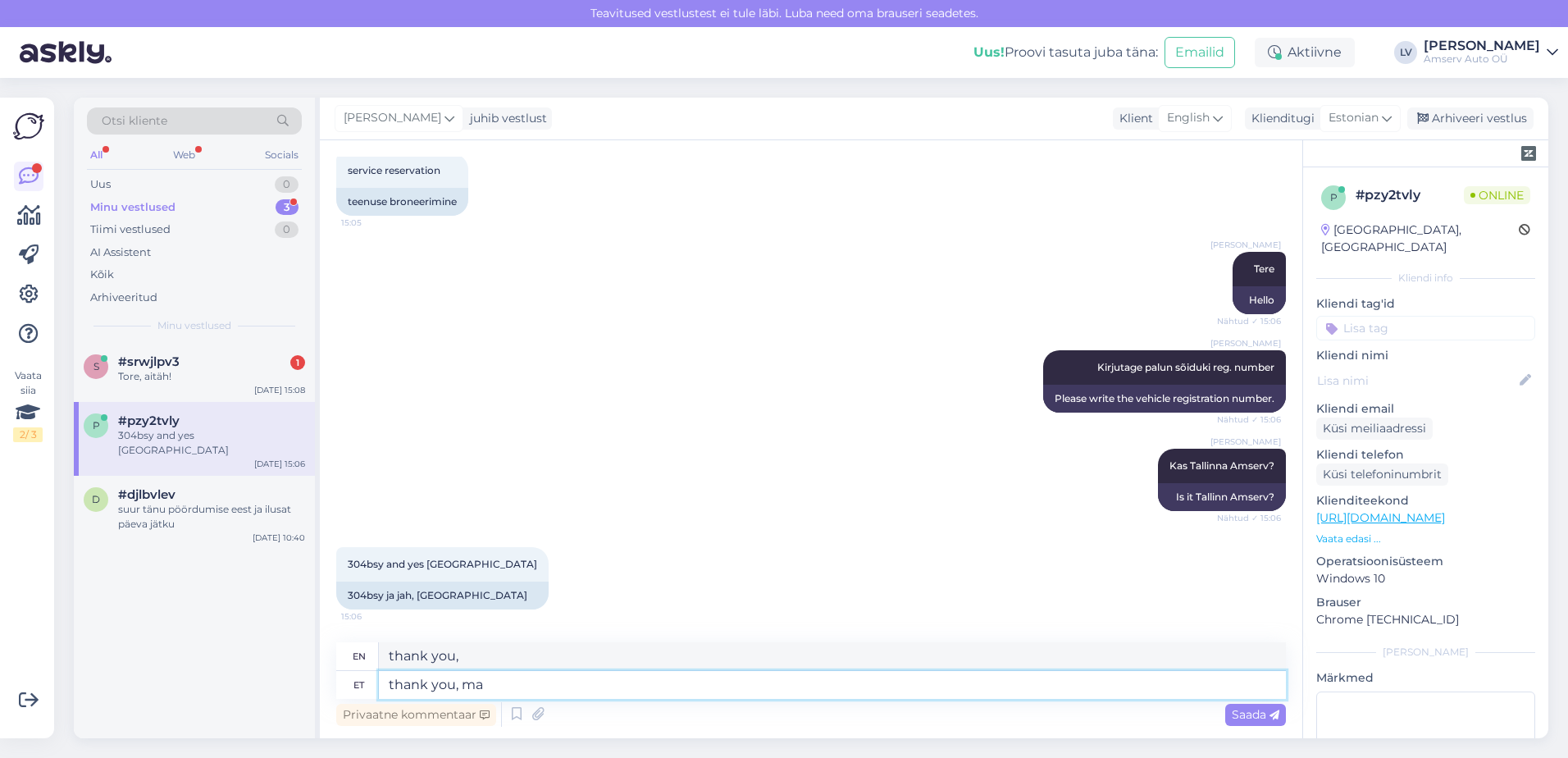
type textarea "thank you, ma t"
type textarea "thank you, ma"
type textarea "thank you, ma tüh"
type textarea "thank you, ma'am"
type textarea "thank you, ma tühistan [PERSON_NAME]"
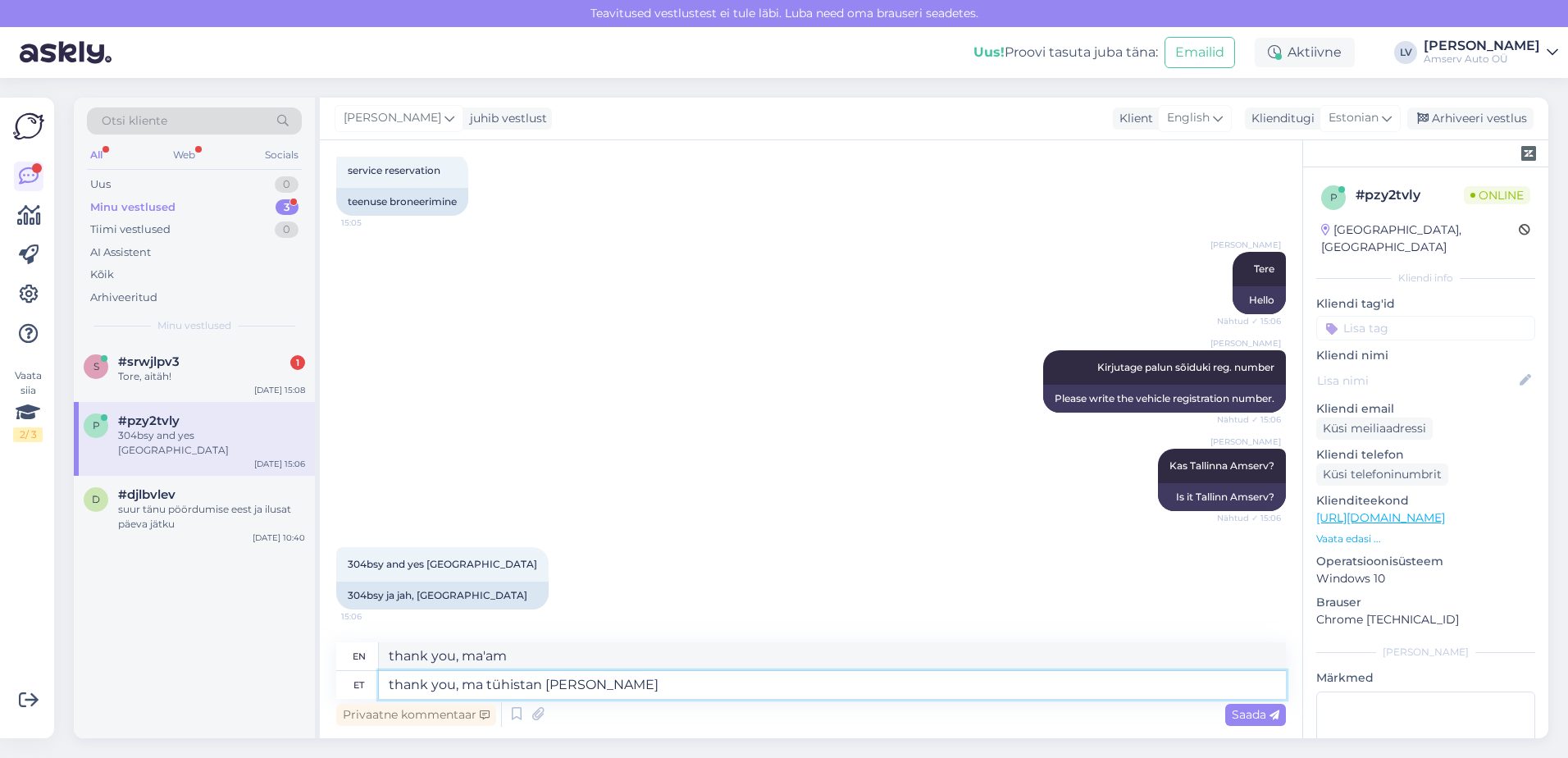
type textarea "thank you, I'll cancel"
type textarea "thank you, ma tühistan aja är"
type textarea "thank you, I'll cancel the appointment"
type textarea "thank you, ma tühistan aja ära"
type textarea "Thank you, I'll cancel the appointment."
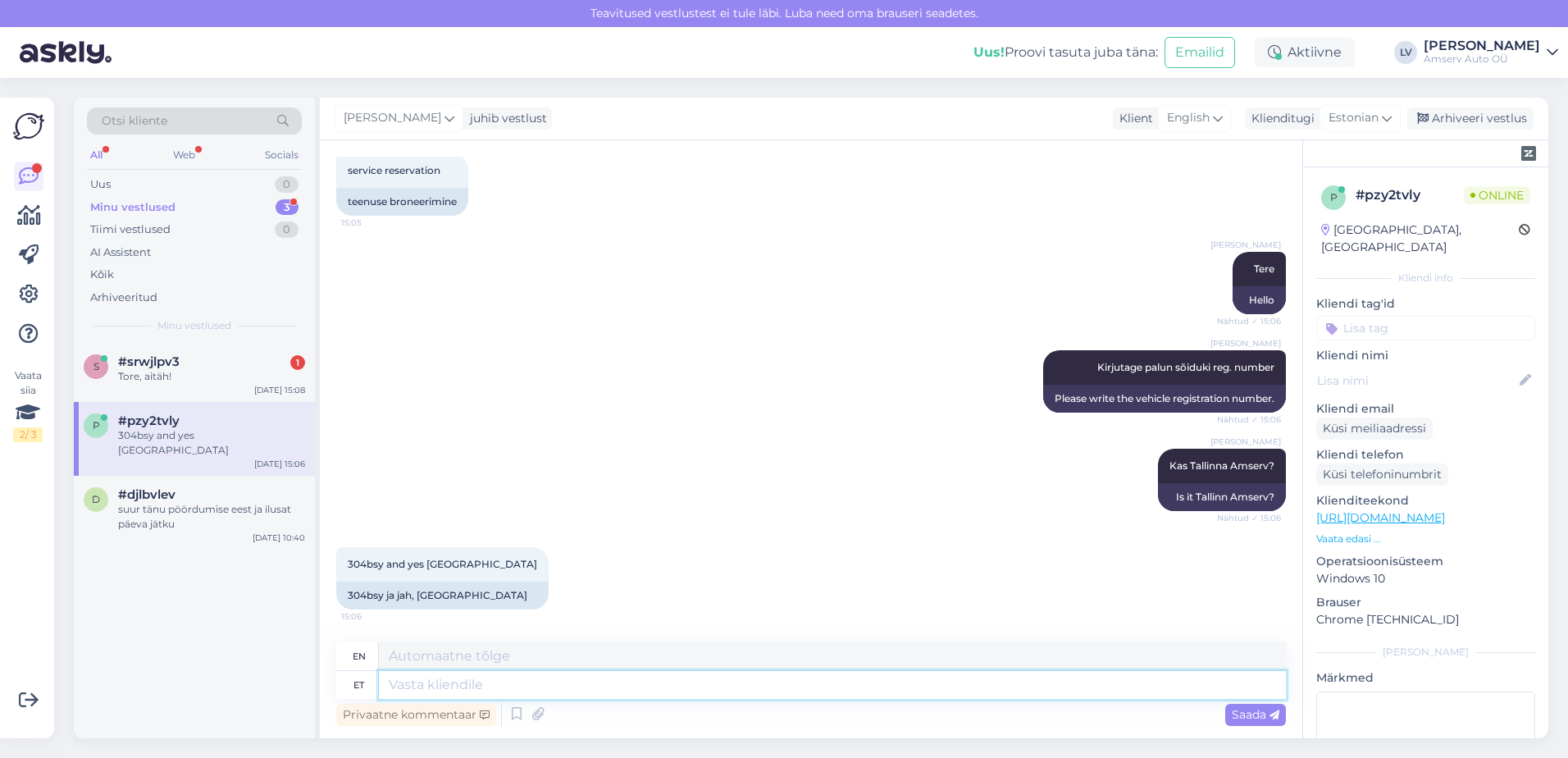
scroll to position [556, 0]
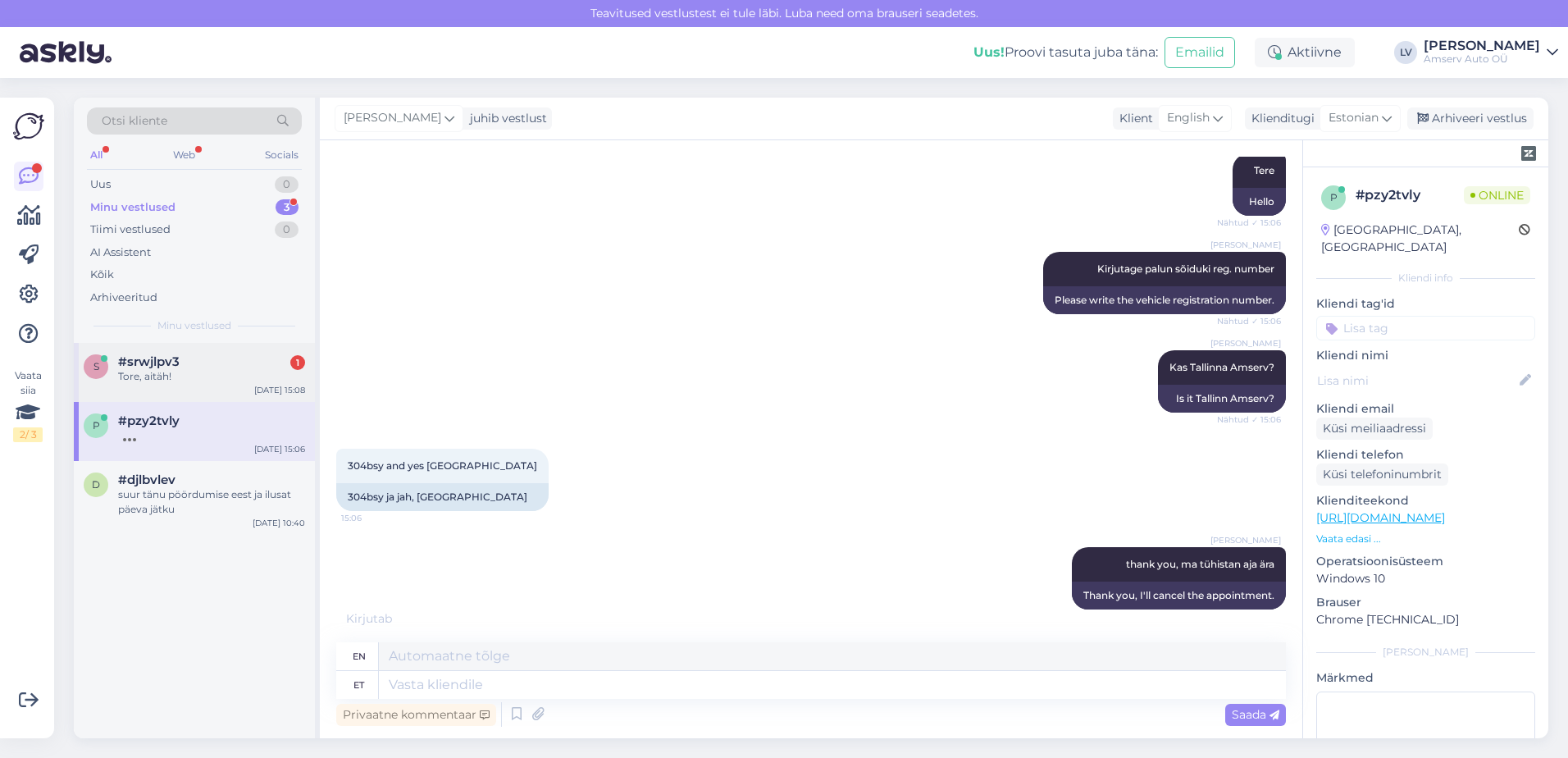
click at [205, 369] on div "Tore, aitäh!" at bounding box center [211, 376] width 187 height 15
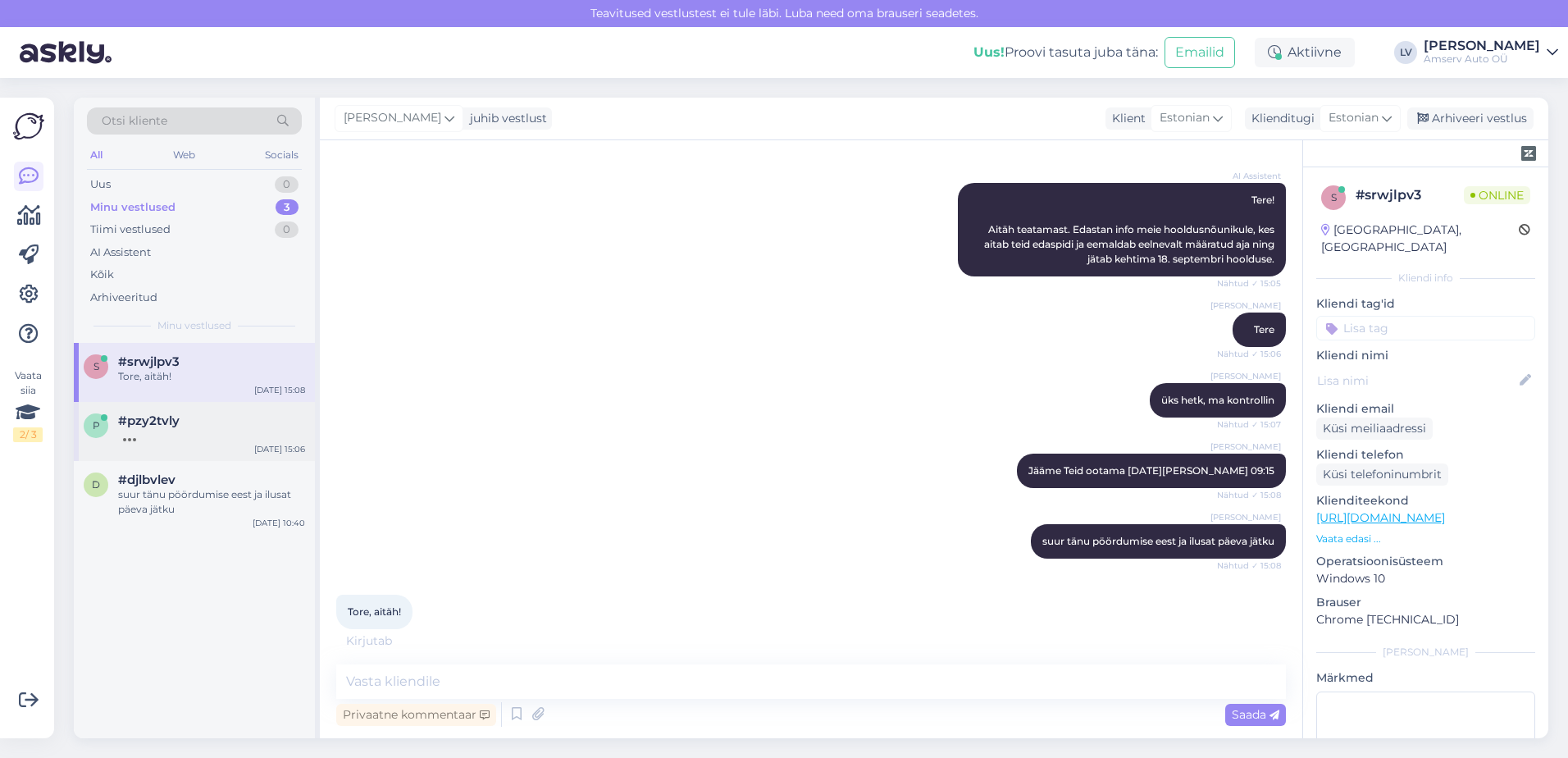
drag, startPoint x: 190, startPoint y: 425, endPoint x: 207, endPoint y: 425, distance: 17.0
click at [190, 425] on div "#pzy2tvly" at bounding box center [211, 421] width 187 height 15
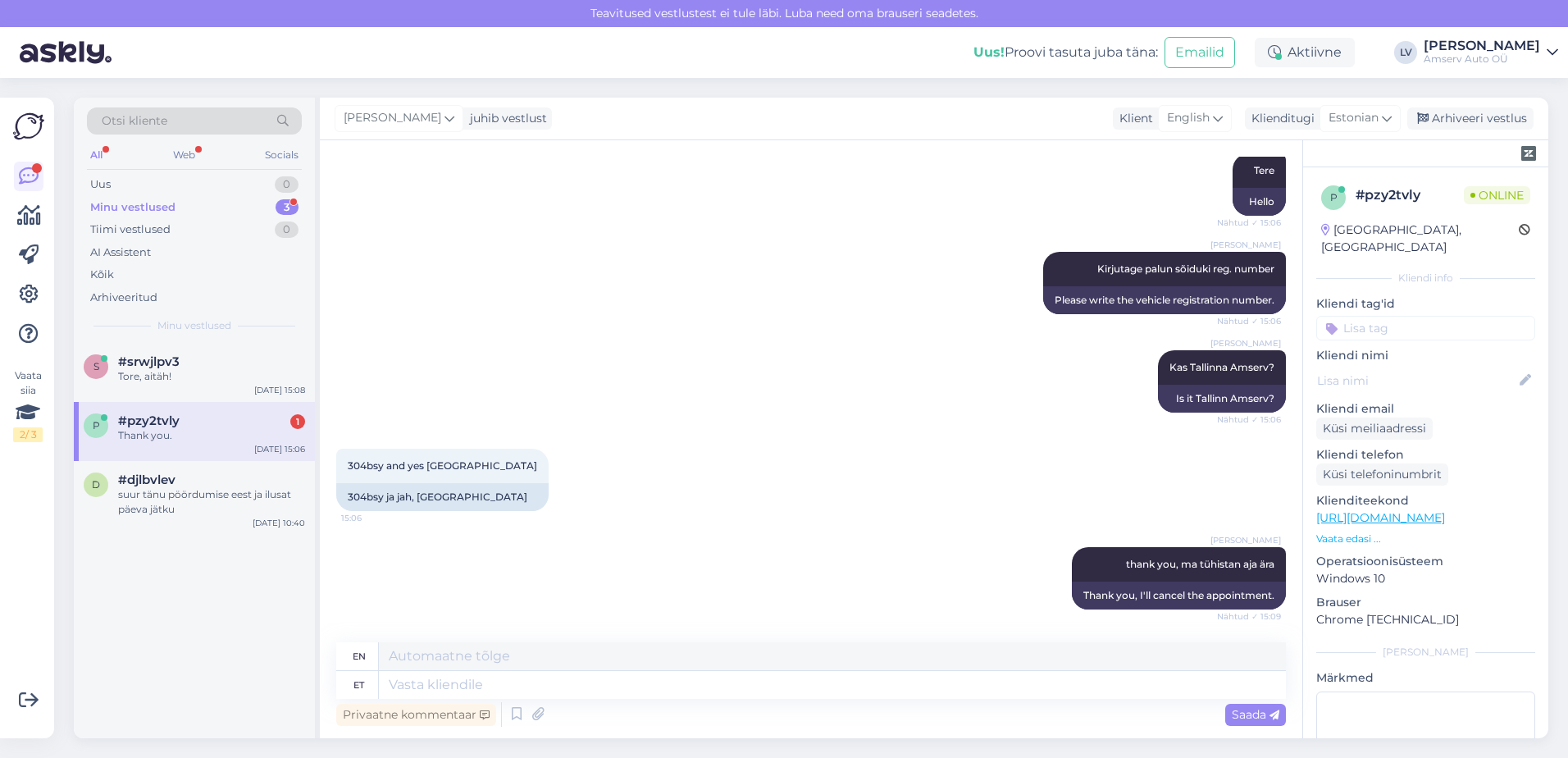
scroll to position [655, 0]
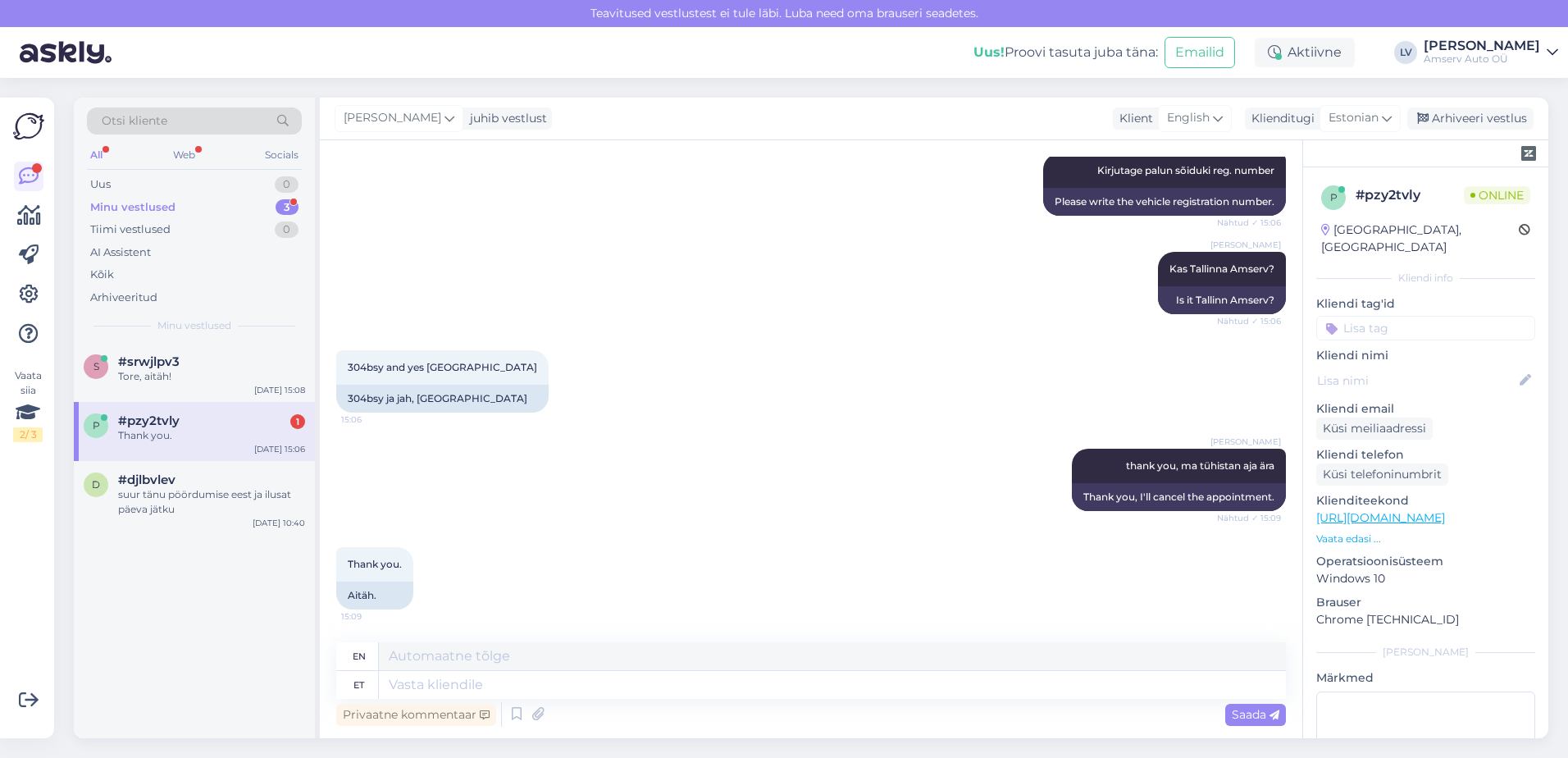
drag, startPoint x: 204, startPoint y: 428, endPoint x: 221, endPoint y: 425, distance: 17.3
click at [204, 428] on div "Thank you." at bounding box center [211, 436] width 187 height 15
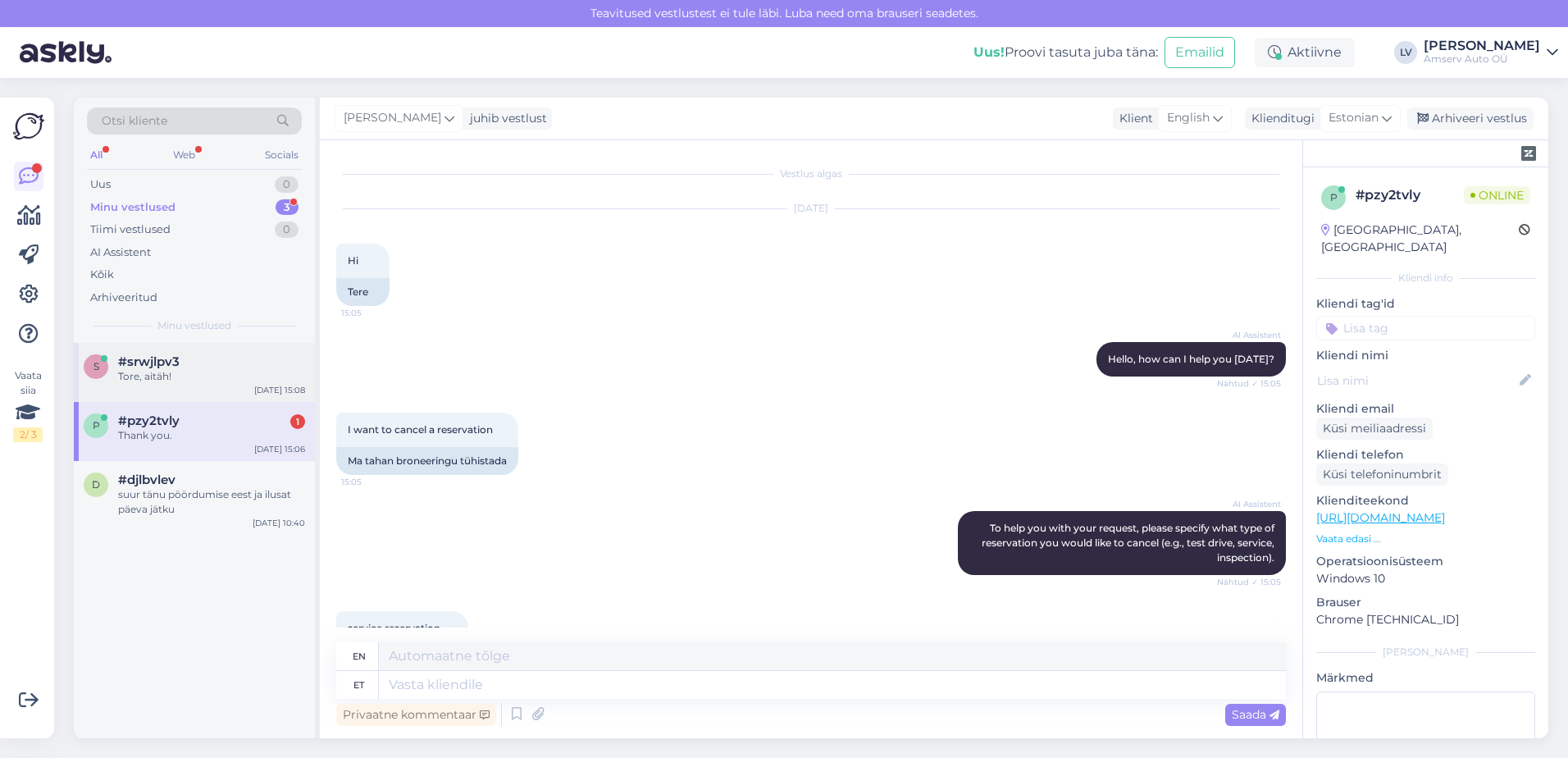
click at [214, 373] on div "Tore, aitäh!" at bounding box center [211, 376] width 187 height 15
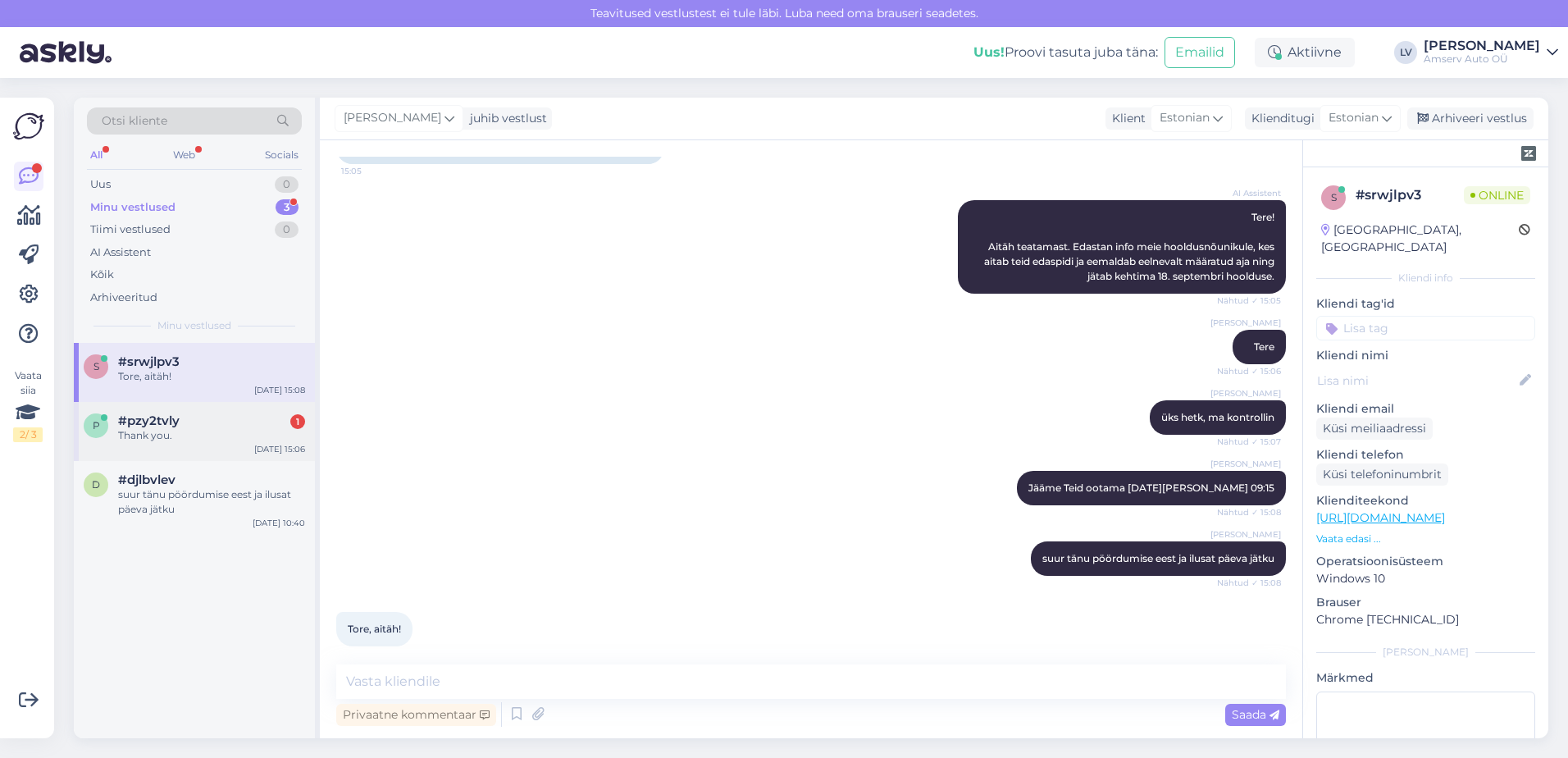
click at [247, 416] on div "#pzy2tvly 1" at bounding box center [211, 421] width 187 height 15
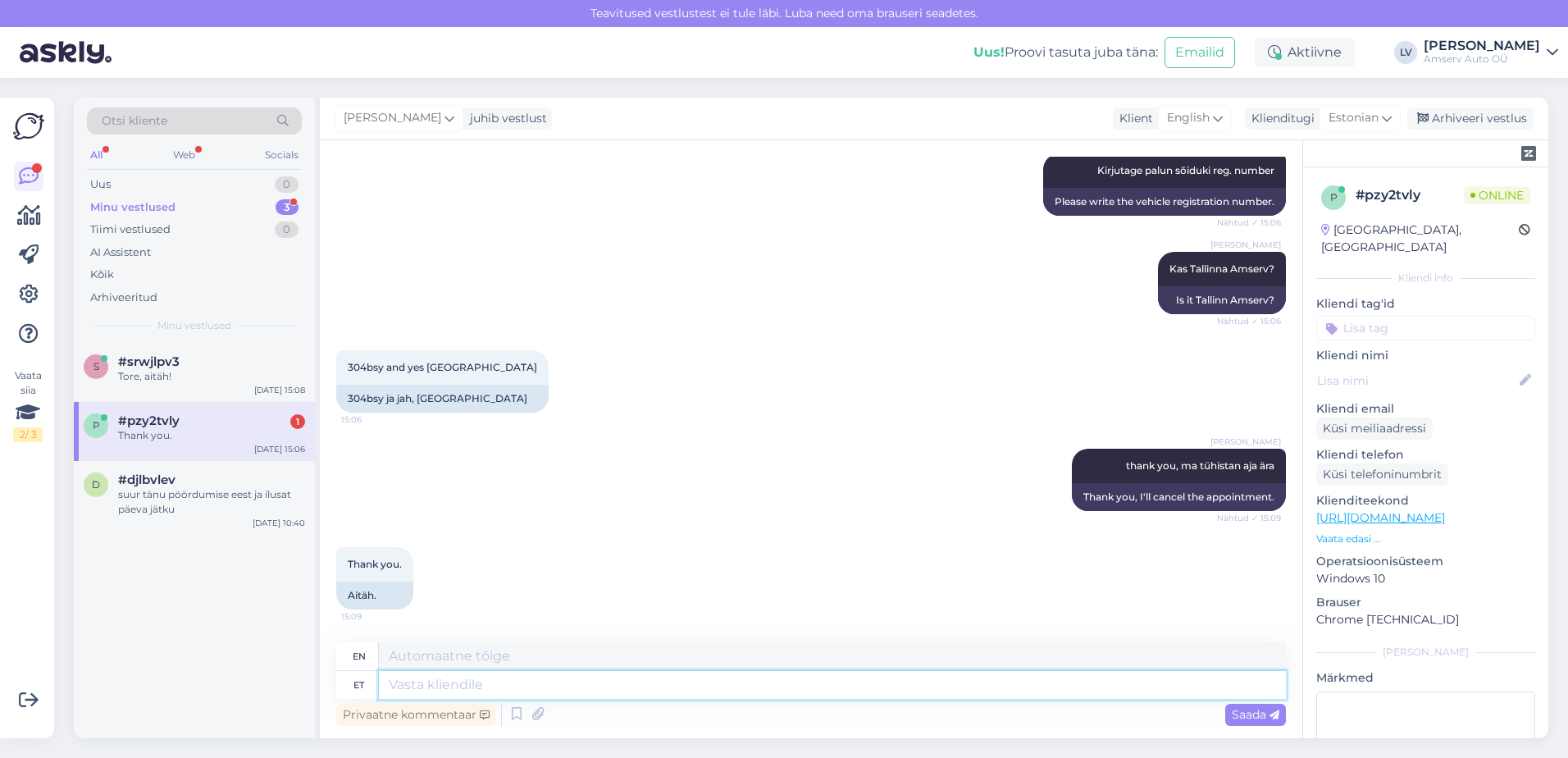
click at [517, 677] on textarea at bounding box center [832, 685] width 907 height 28
type textarea "Ilusat p"
type textarea "Beautiful"
type textarea "Ilusat päeva j"
type textarea "Have a nice day"
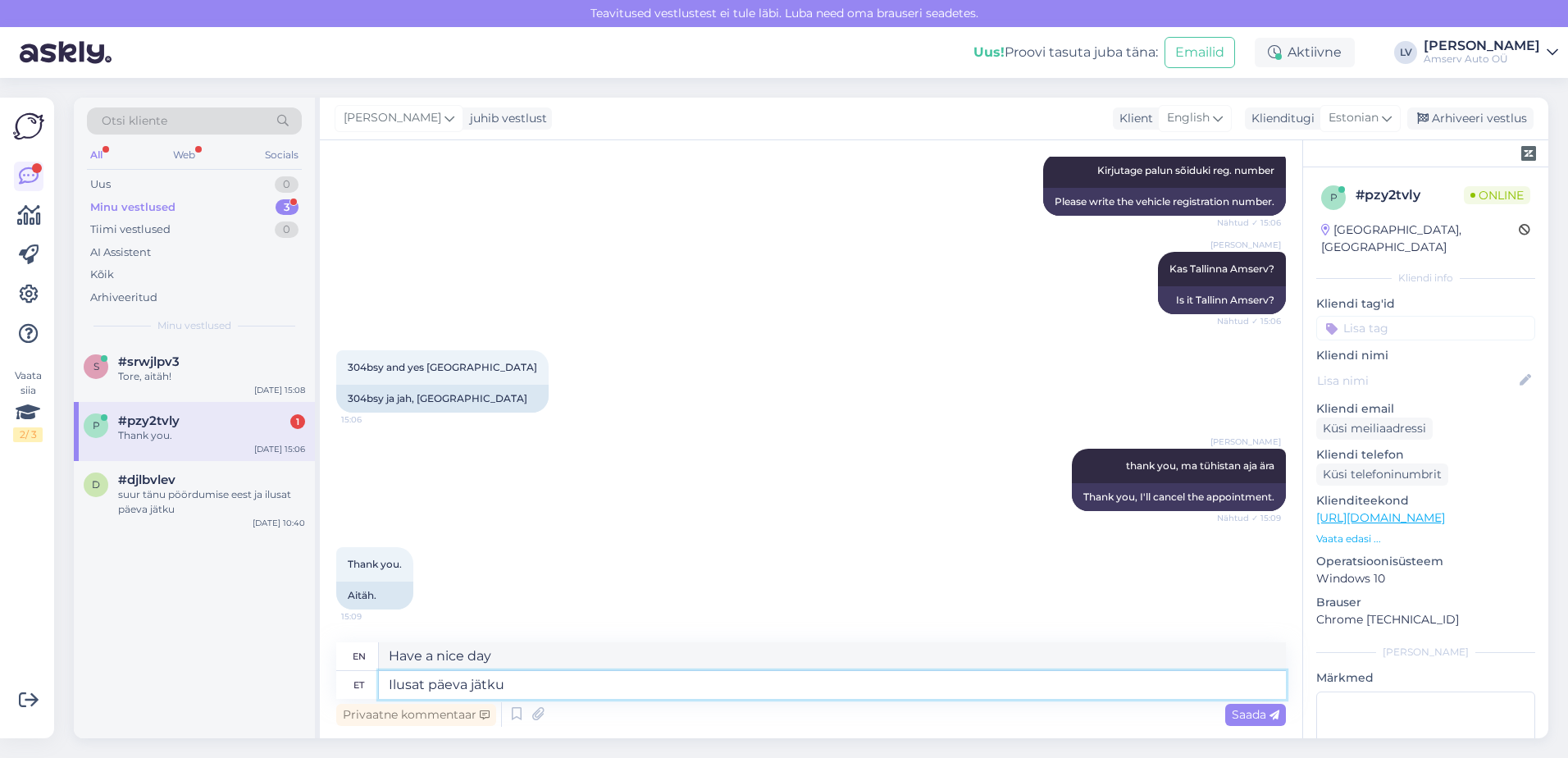
type textarea "Ilusat päeva jätku"
type textarea "Have a nice day."
type textarea "Ilusat päeva jätku Teile"
click at [1254, 717] on span "Saada" at bounding box center [1256, 715] width 47 height 15
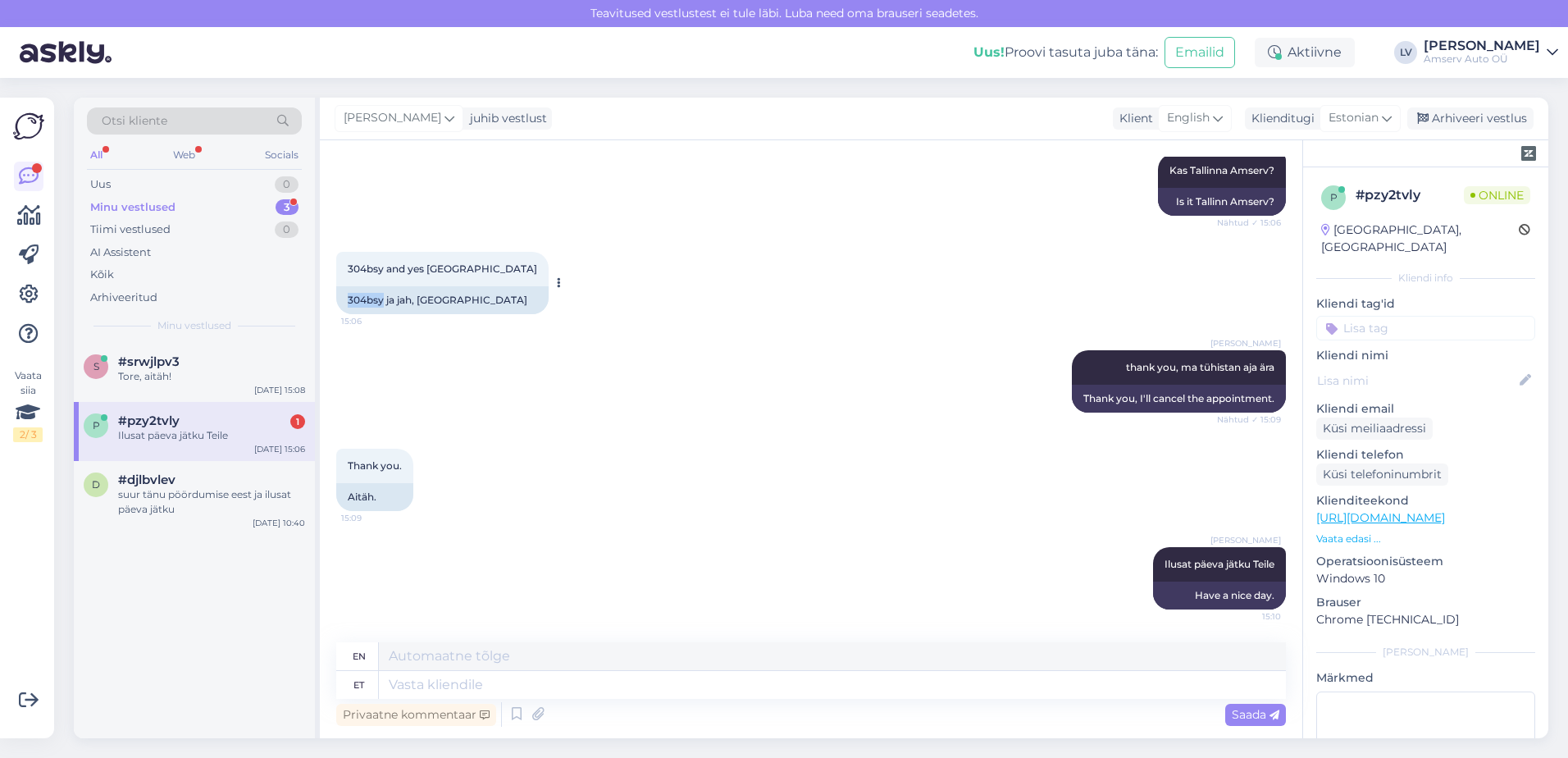
drag, startPoint x: 383, startPoint y: 300, endPoint x: 344, endPoint y: 300, distance: 39.0
click at [344, 300] on div "304bsy ja jah, [GEOGRAPHIC_DATA]" at bounding box center [442, 300] width 213 height 28
drag, startPoint x: 344, startPoint y: 300, endPoint x: 358, endPoint y: 301, distance: 14.0
copy div "304bsy"
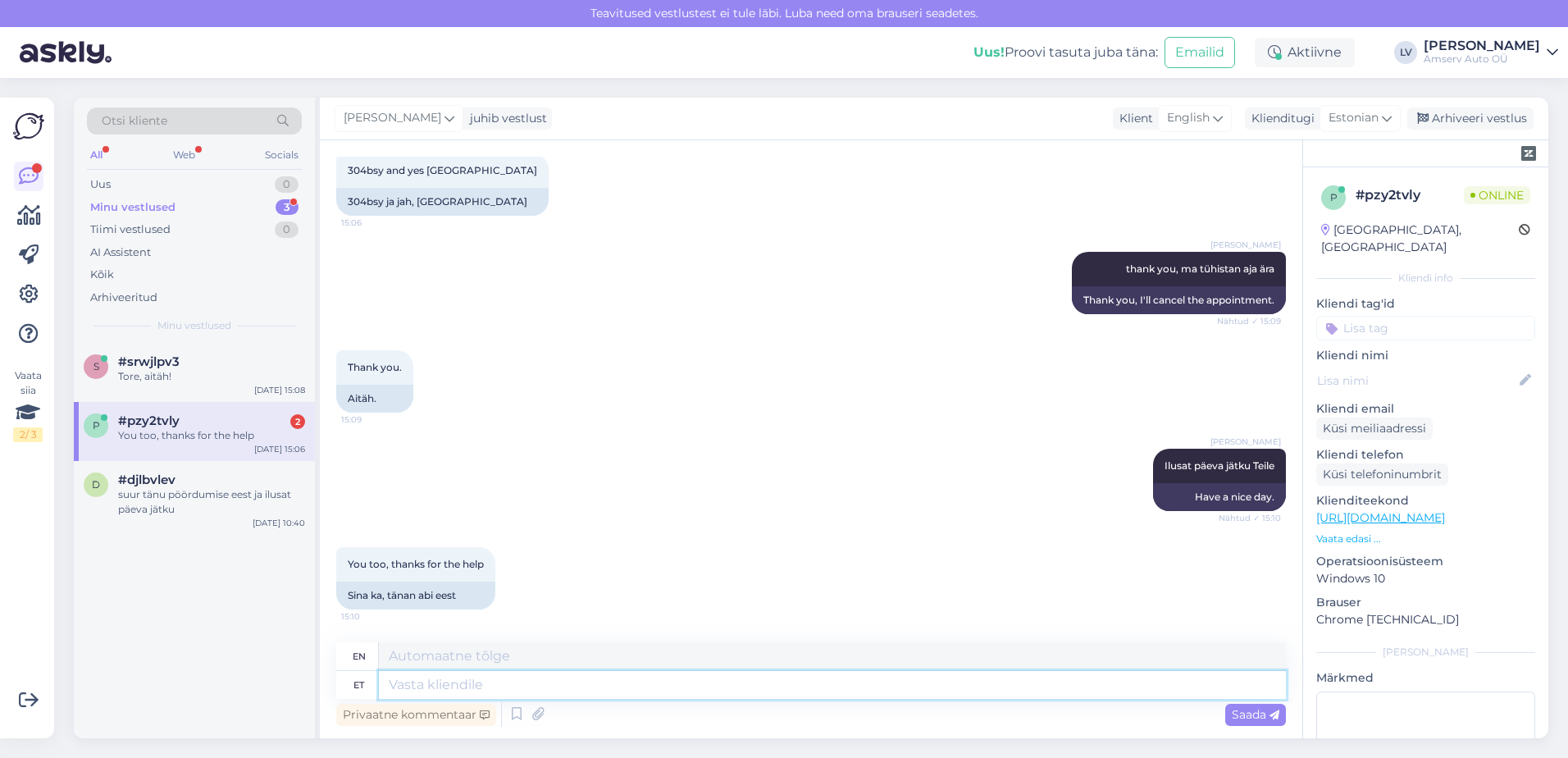
drag, startPoint x: 425, startPoint y: 680, endPoint x: 452, endPoint y: 676, distance: 27.3
click at [425, 680] on textarea at bounding box center [832, 685] width 907 height 28
type textarea ":)"
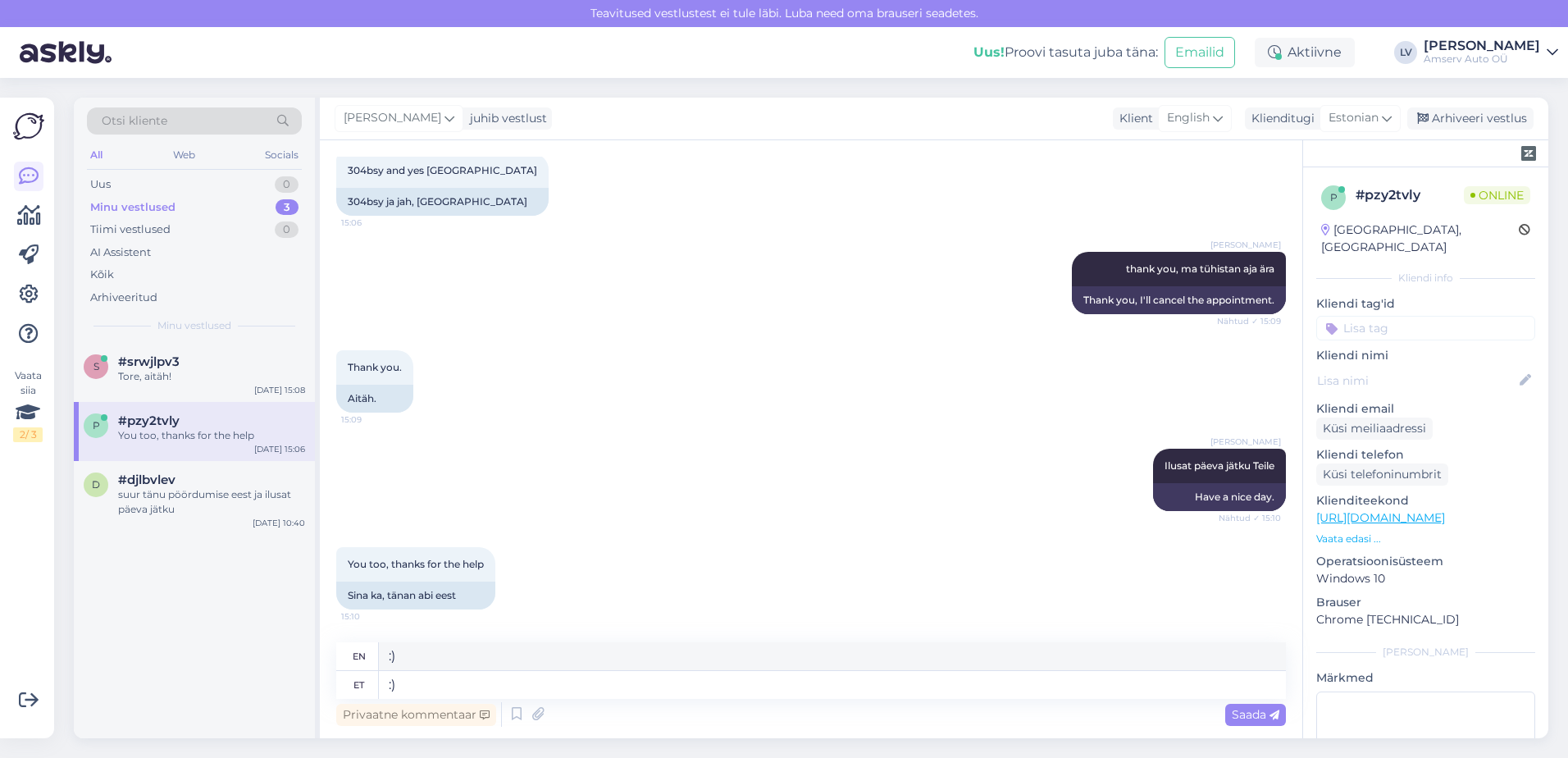
click at [1236, 710] on span "Saada" at bounding box center [1256, 715] width 47 height 15
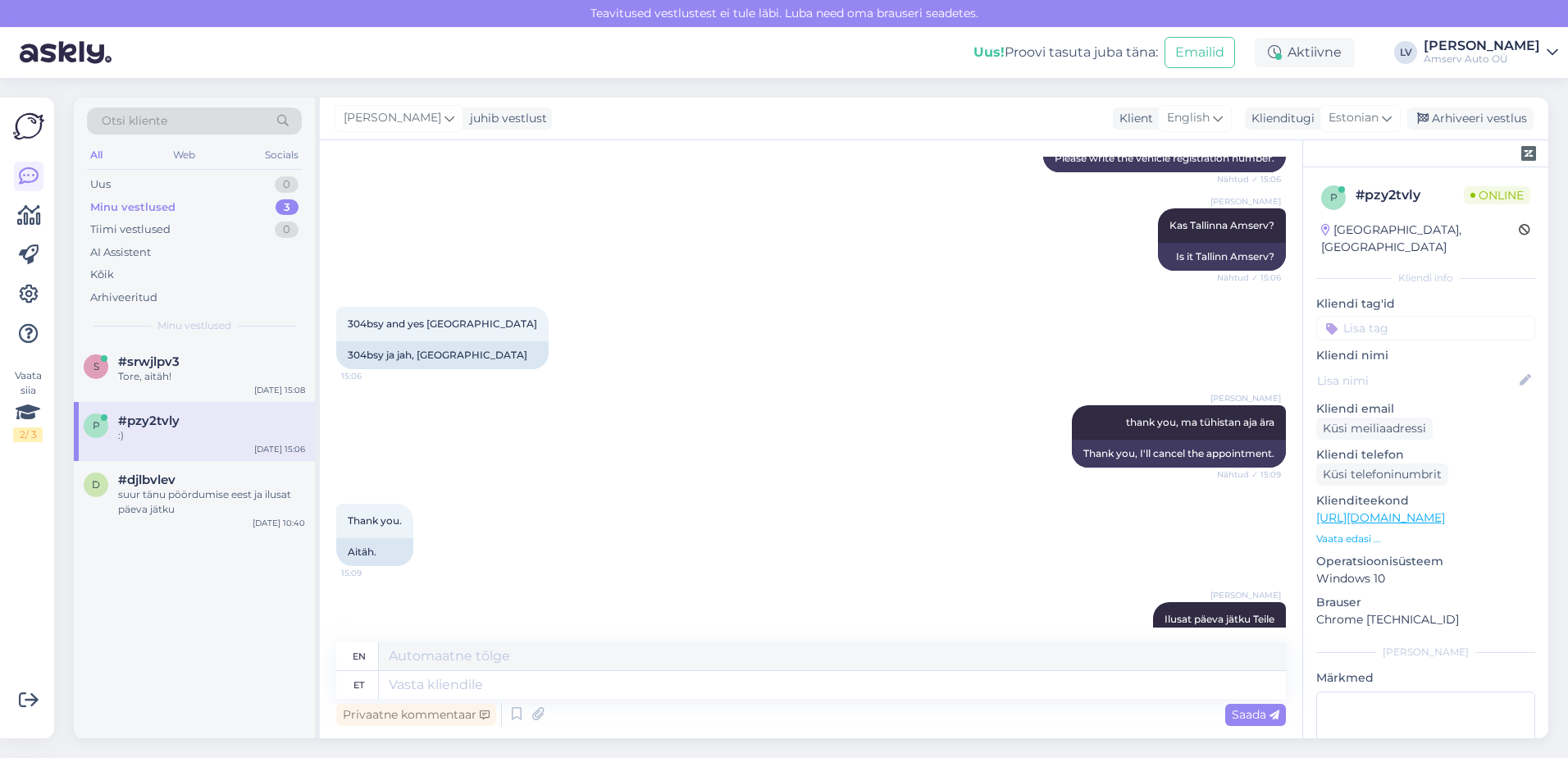
scroll to position [739, 0]
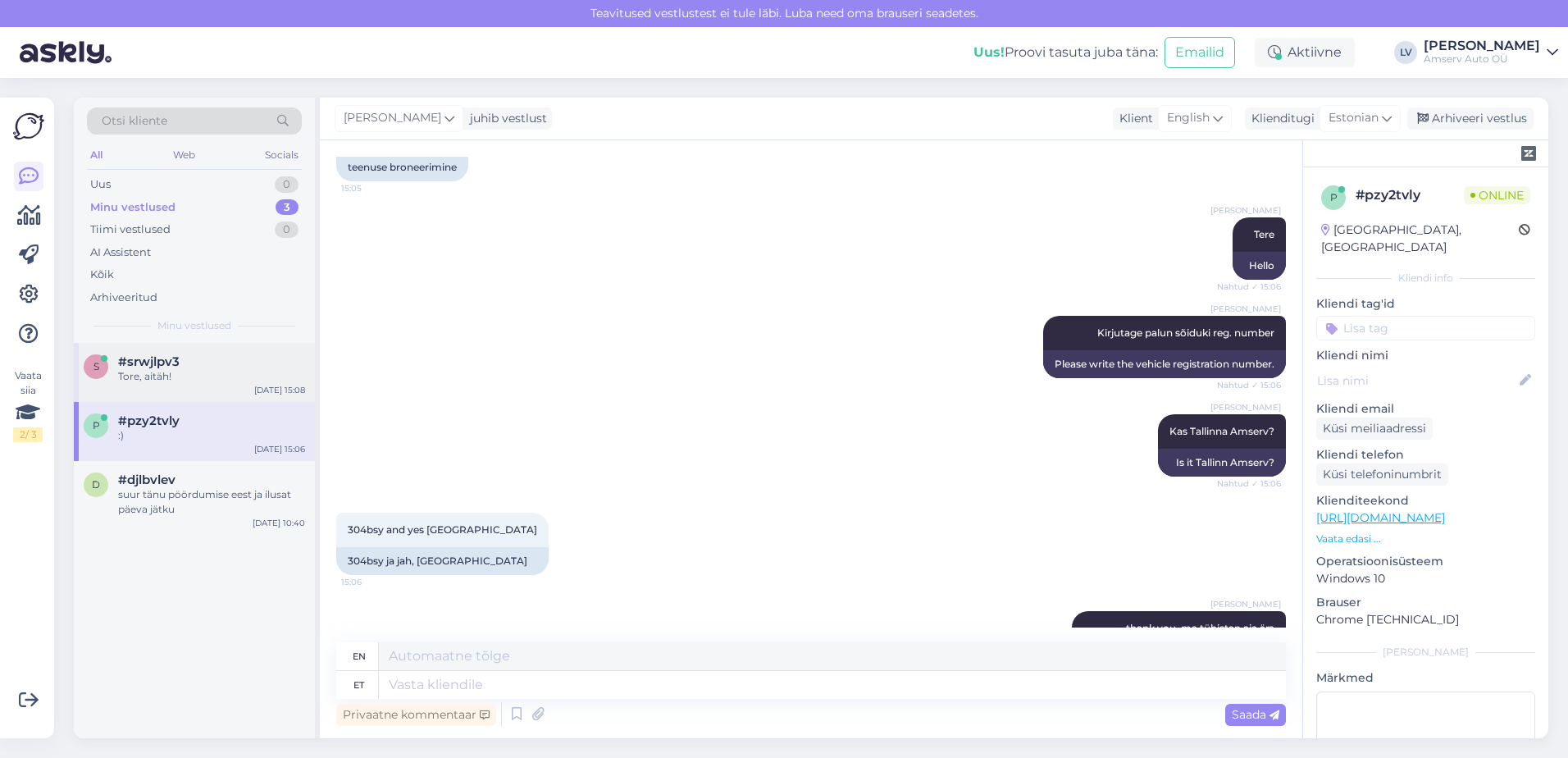
click at [191, 375] on div "Tore, aitäh!" at bounding box center [211, 376] width 187 height 15
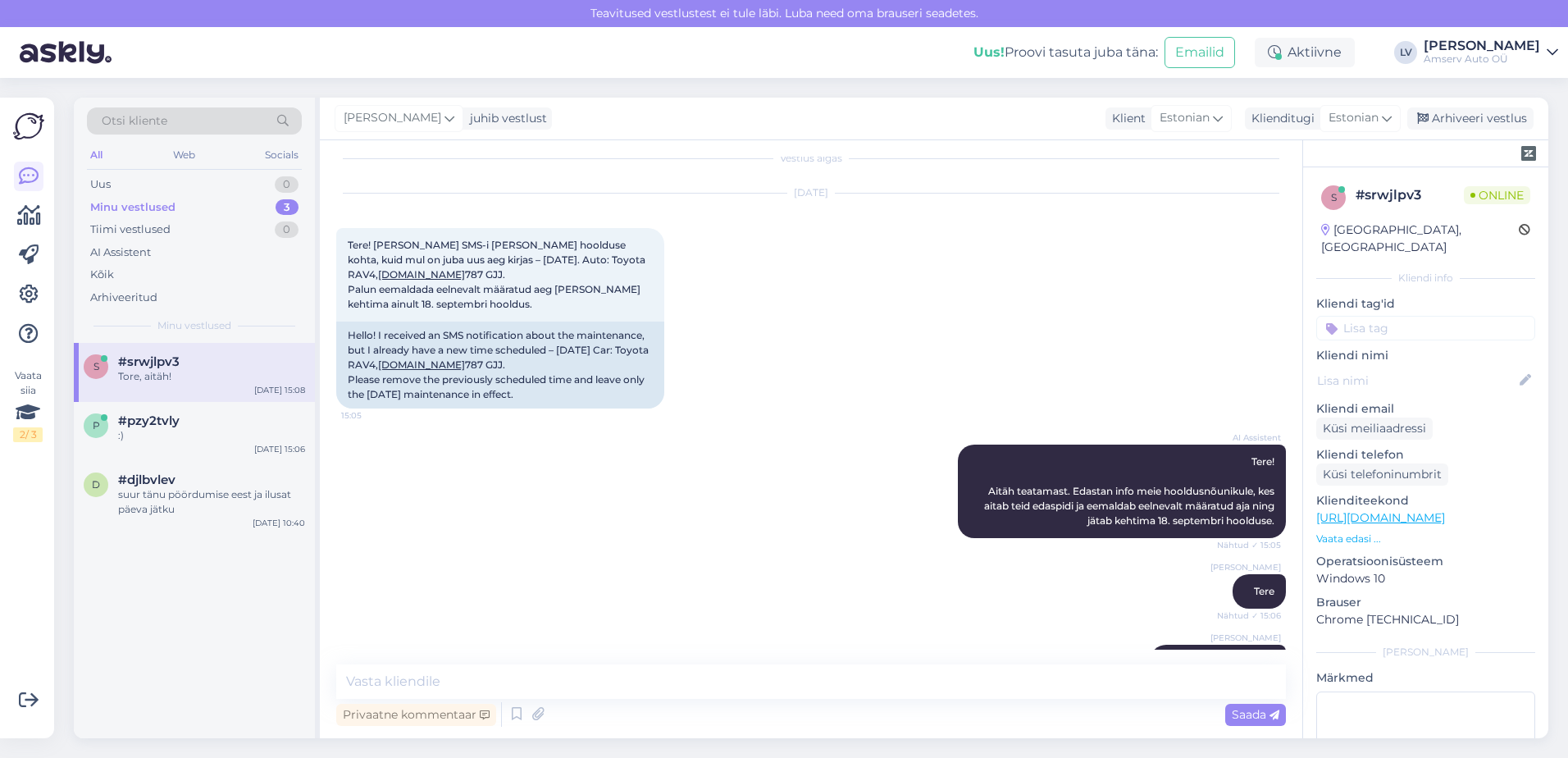
scroll to position [14, 0]
drag, startPoint x: 506, startPoint y: 352, endPoint x: 469, endPoint y: 351, distance: 37.0
click at [469, 351] on div "Hello! I received an SMS notification about the maintenance, but I already have…" at bounding box center [499, 366] width 328 height 87
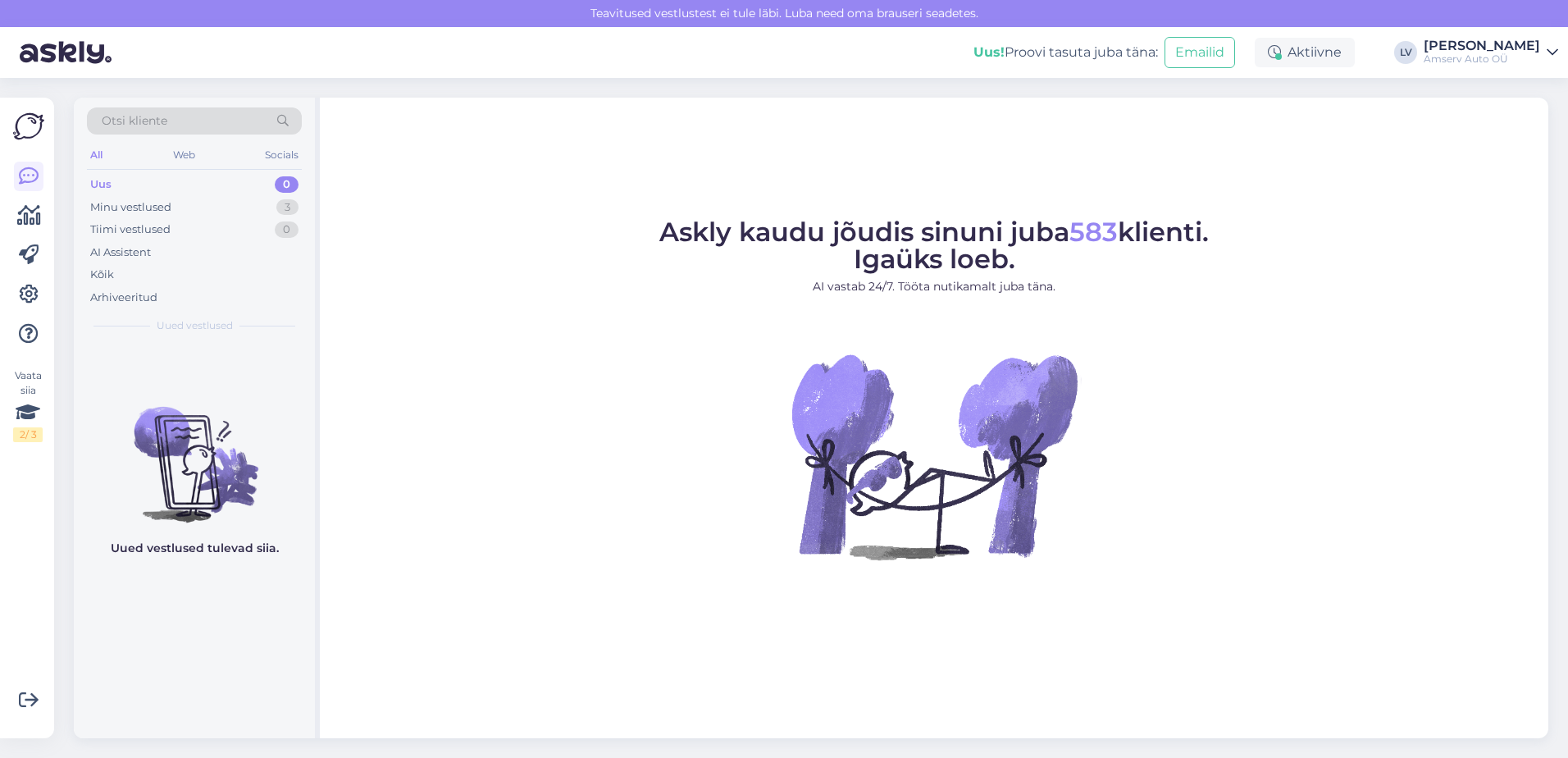
click at [214, 185] on div "Uus 0" at bounding box center [193, 184] width 214 height 23
click at [225, 205] on div "Minu vestlused 3" at bounding box center [193, 207] width 214 height 23
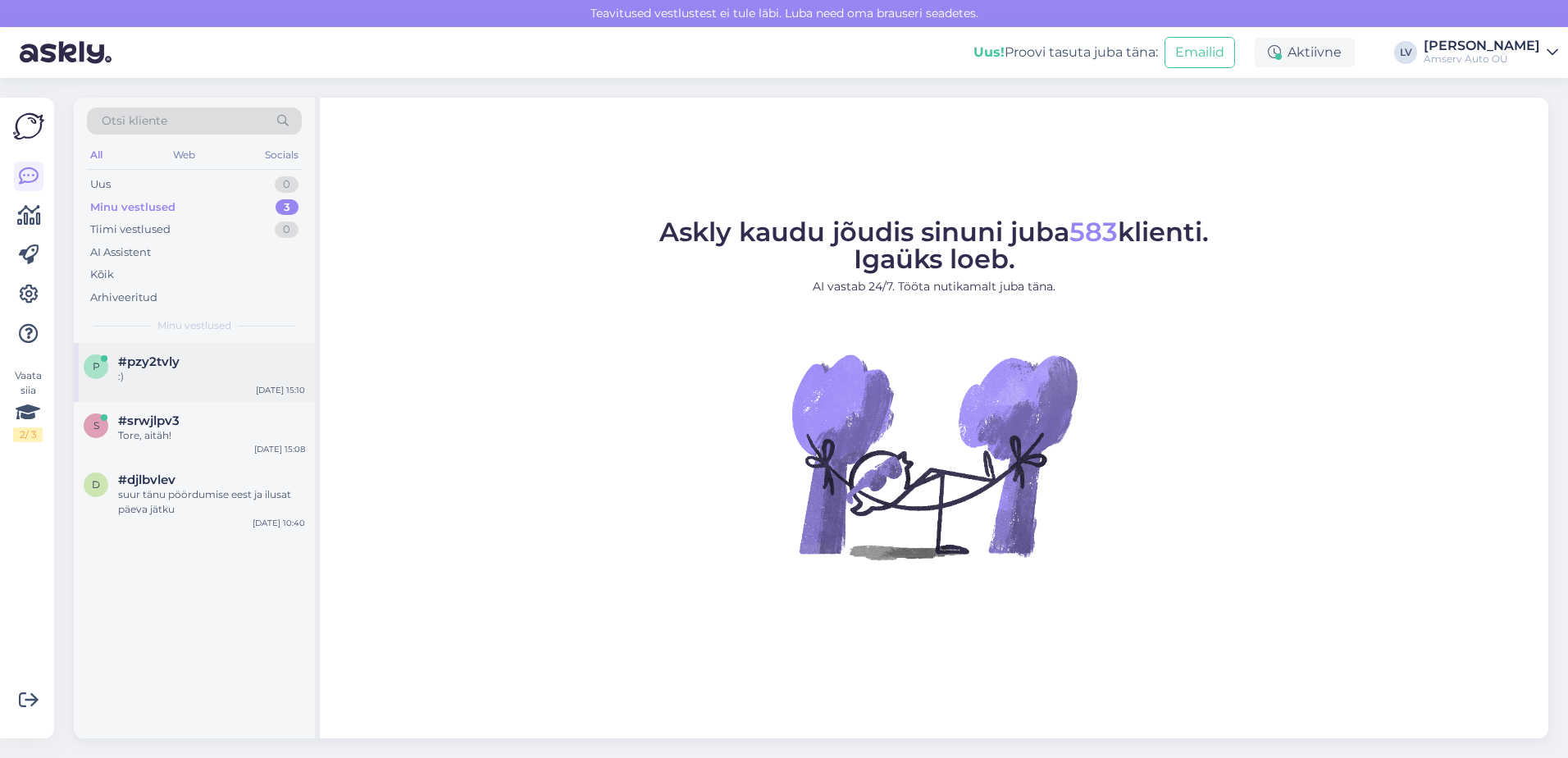
click at [178, 369] on div ":)" at bounding box center [211, 376] width 187 height 15
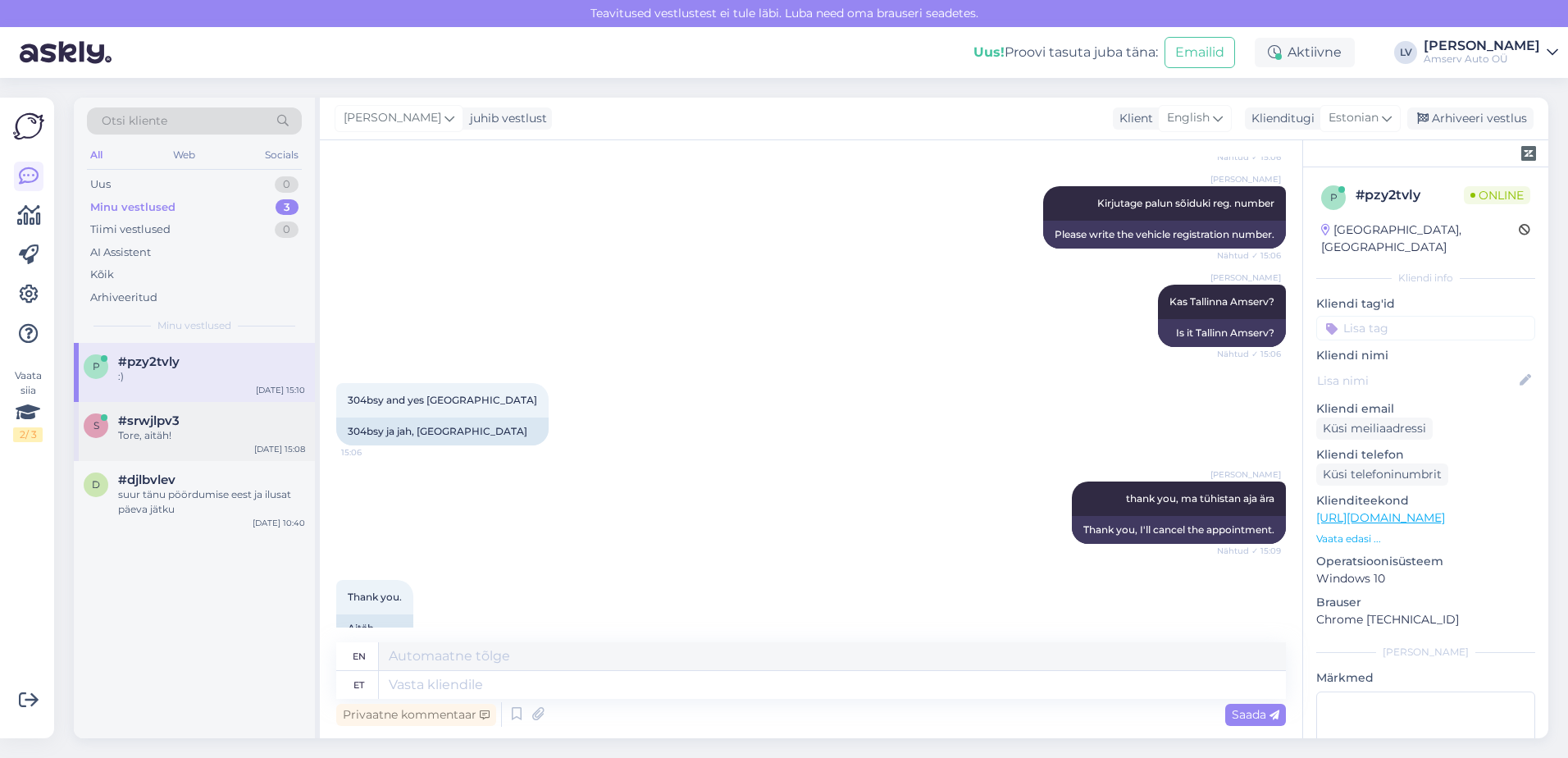
click at [164, 417] on span "#srwjlpv3" at bounding box center [148, 421] width 61 height 15
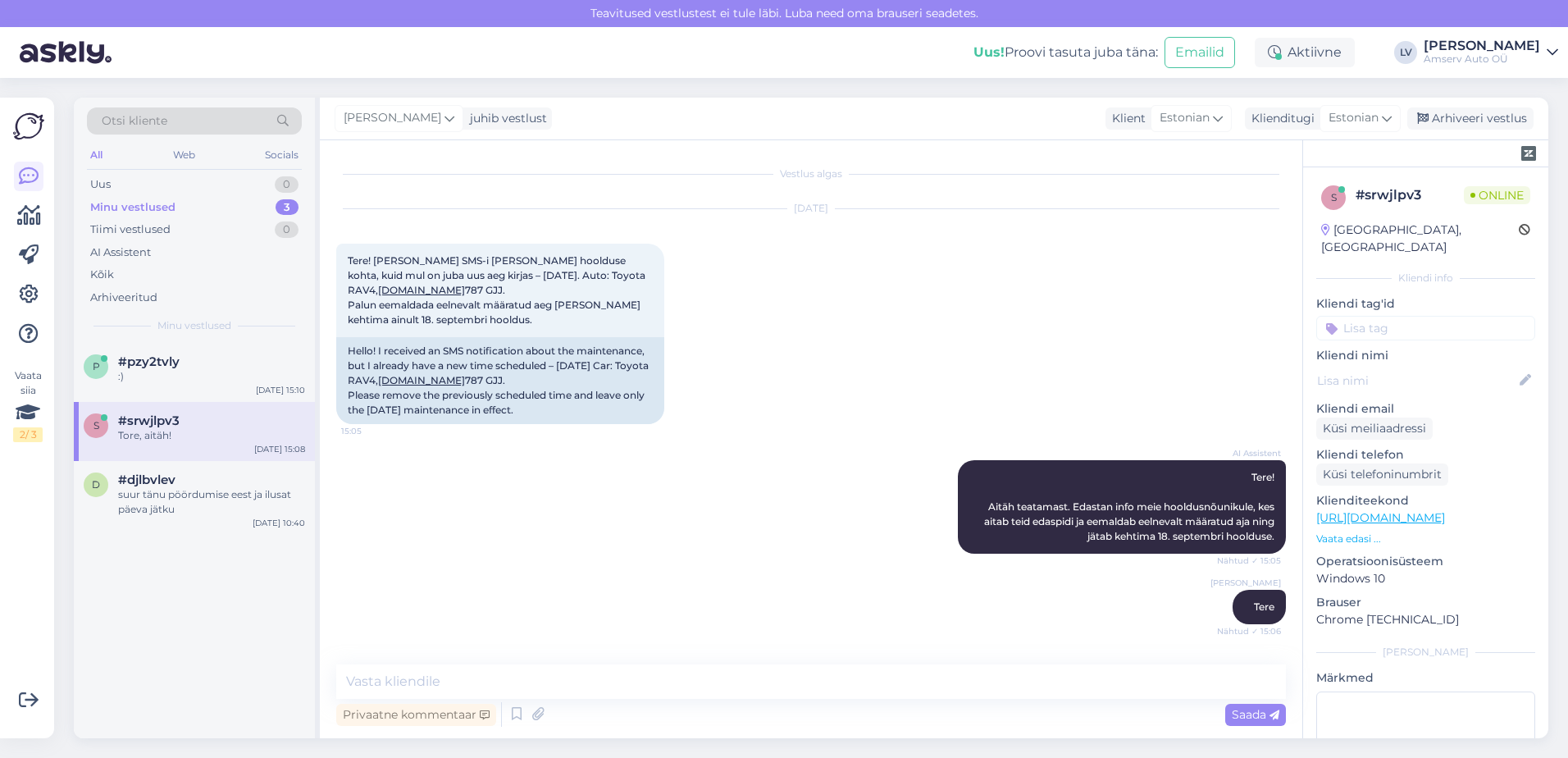
click at [204, 665] on div "p #pzy2tvly :) Sep 10 15:10 s #srwjlpv3 Tore, aitäh! Sep 10 15:08 d #djlbvlev s…" at bounding box center [194, 541] width 241 height 395
